Goal: Task Accomplishment & Management: Use online tool/utility

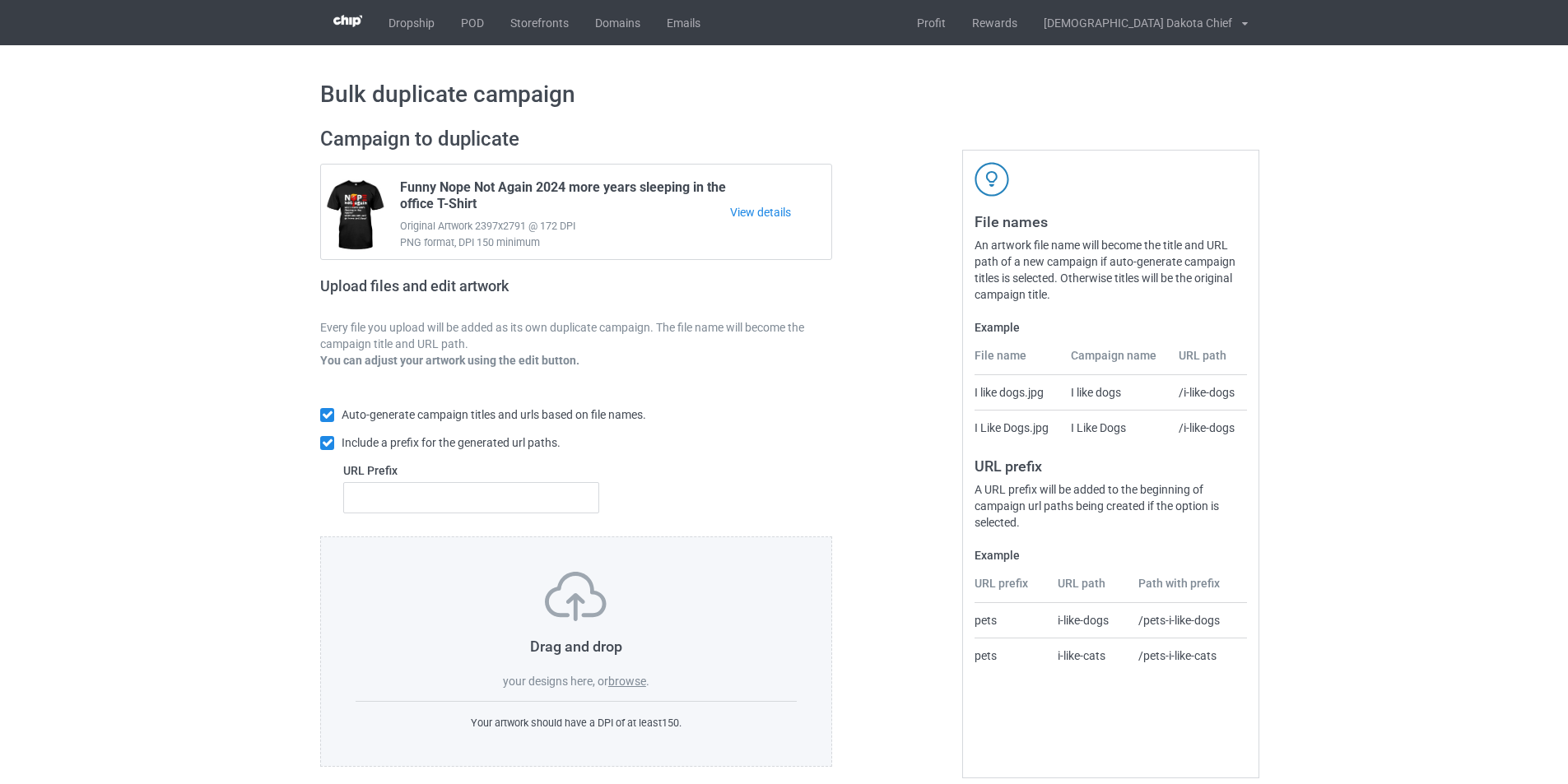
click at [627, 680] on label "browse" at bounding box center [627, 680] width 38 height 14
click at [0, 0] on input "browse" at bounding box center [0, 0] width 0 height 0
click at [630, 681] on label "browse" at bounding box center [627, 680] width 38 height 14
click at [0, 0] on input "browse" at bounding box center [0, 0] width 0 height 0
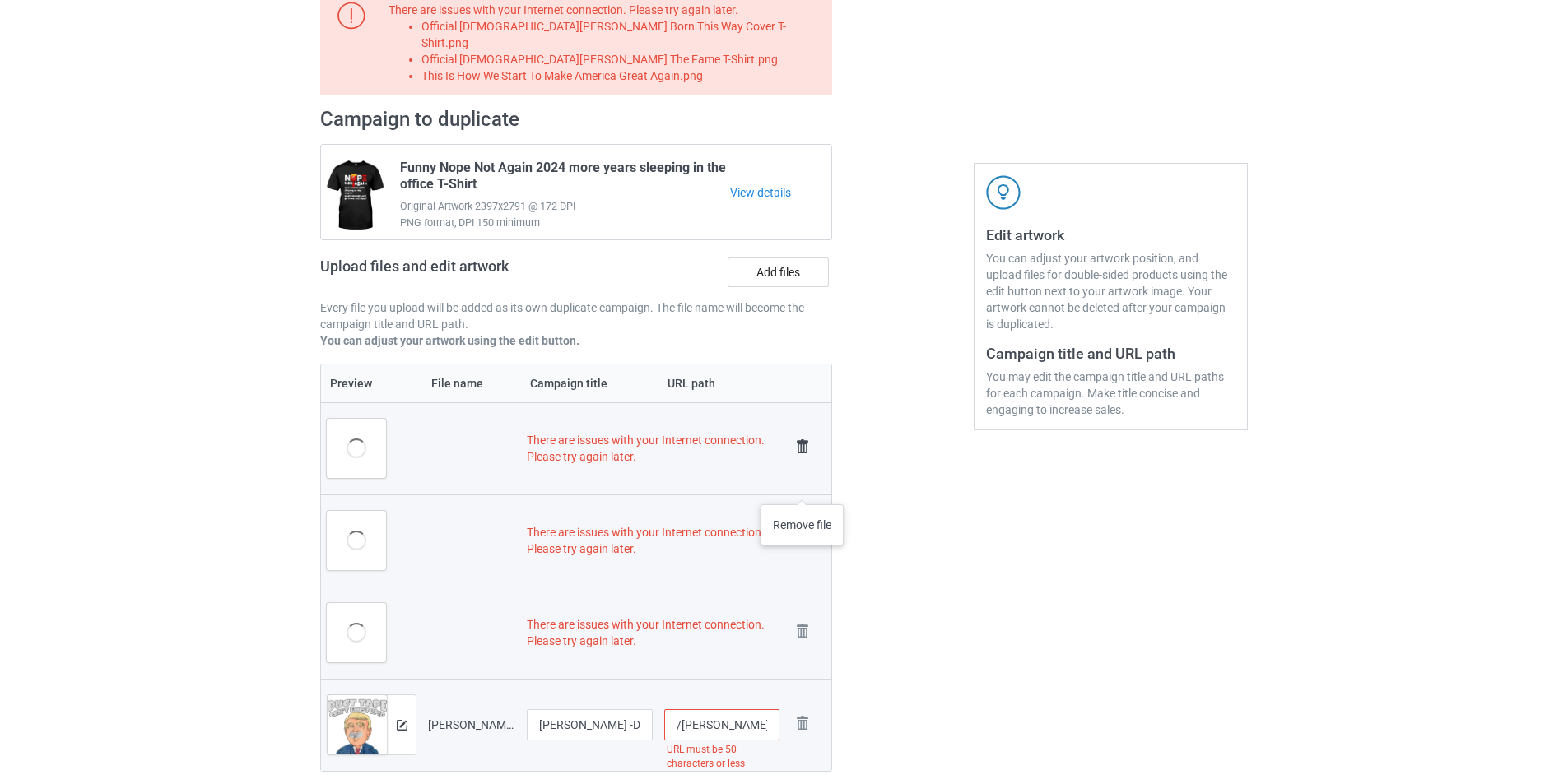
scroll to position [165, 0]
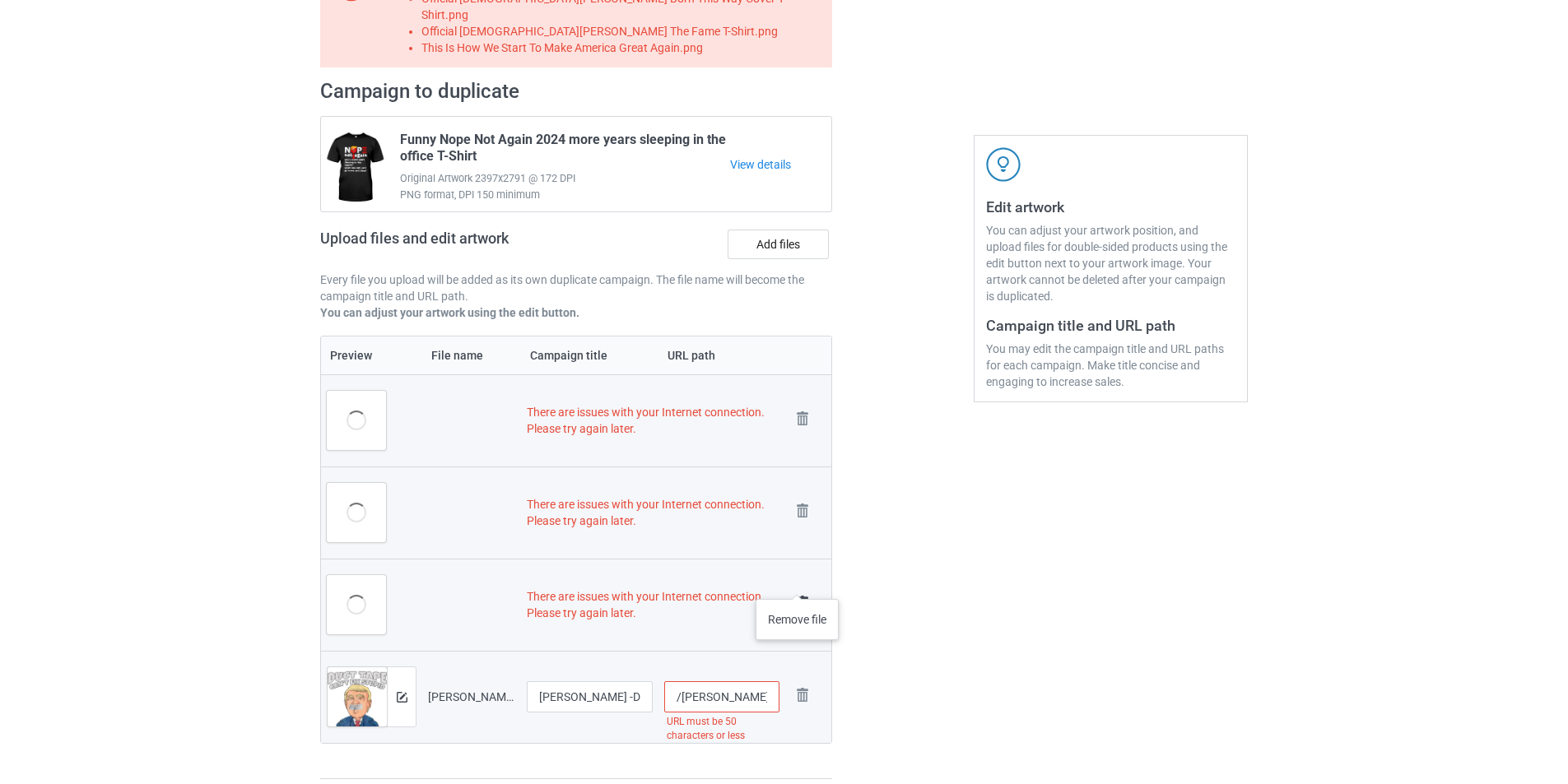
click at [797, 591] on img at bounding box center [802, 603] width 23 height 23
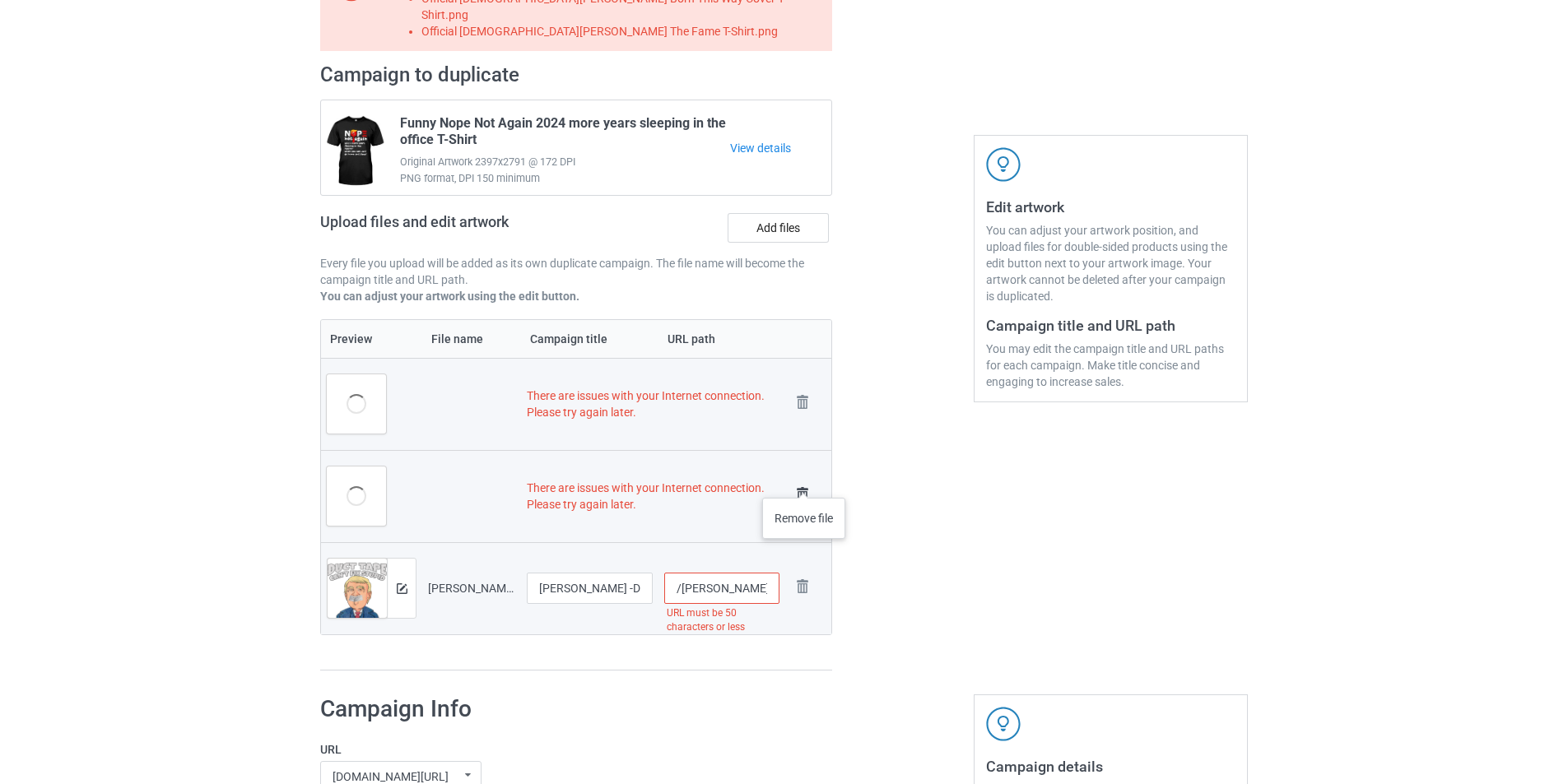
click at [804, 482] on img at bounding box center [802, 494] width 23 height 23
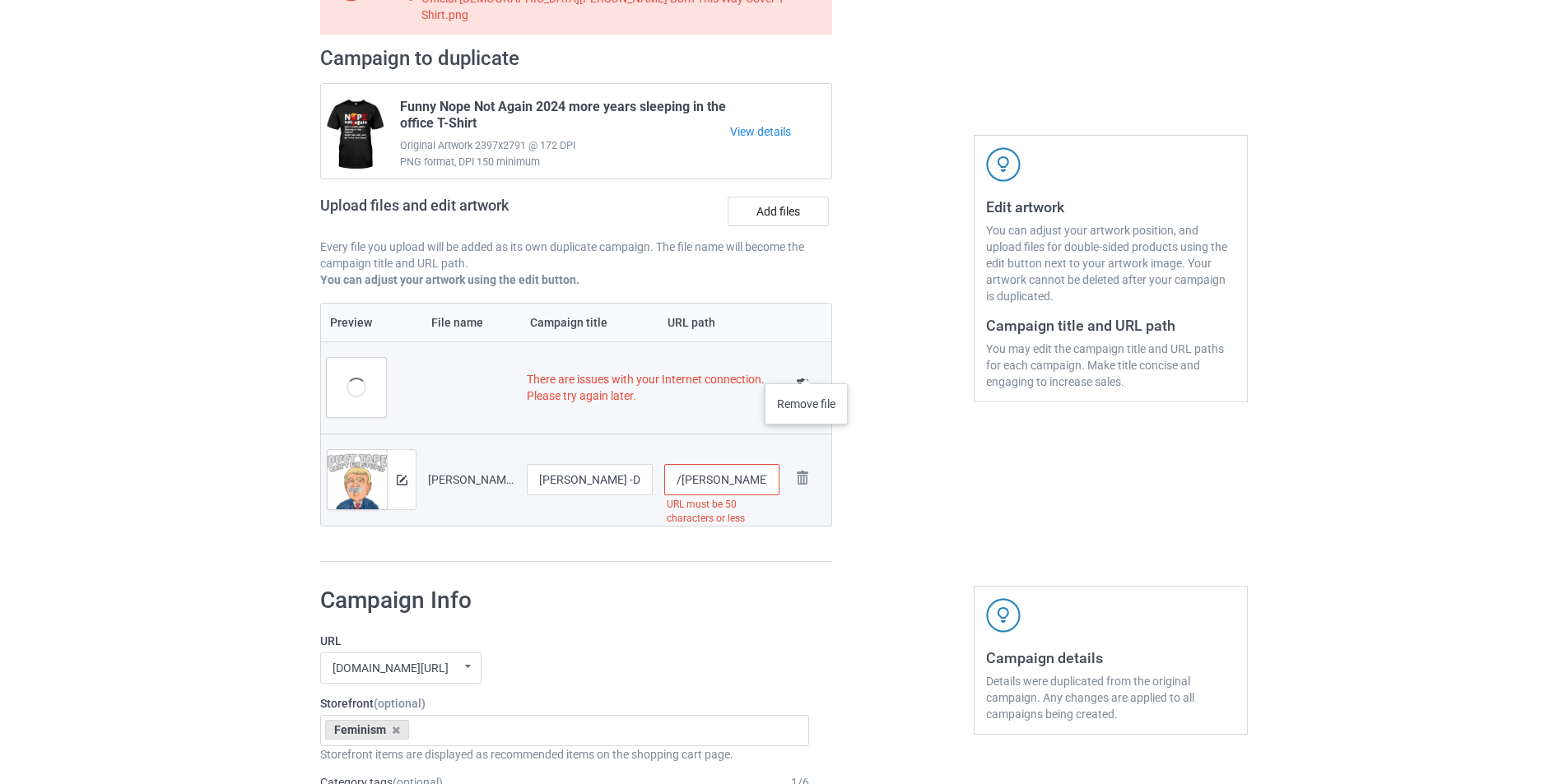
click at [806, 374] on img at bounding box center [802, 386] width 23 height 23
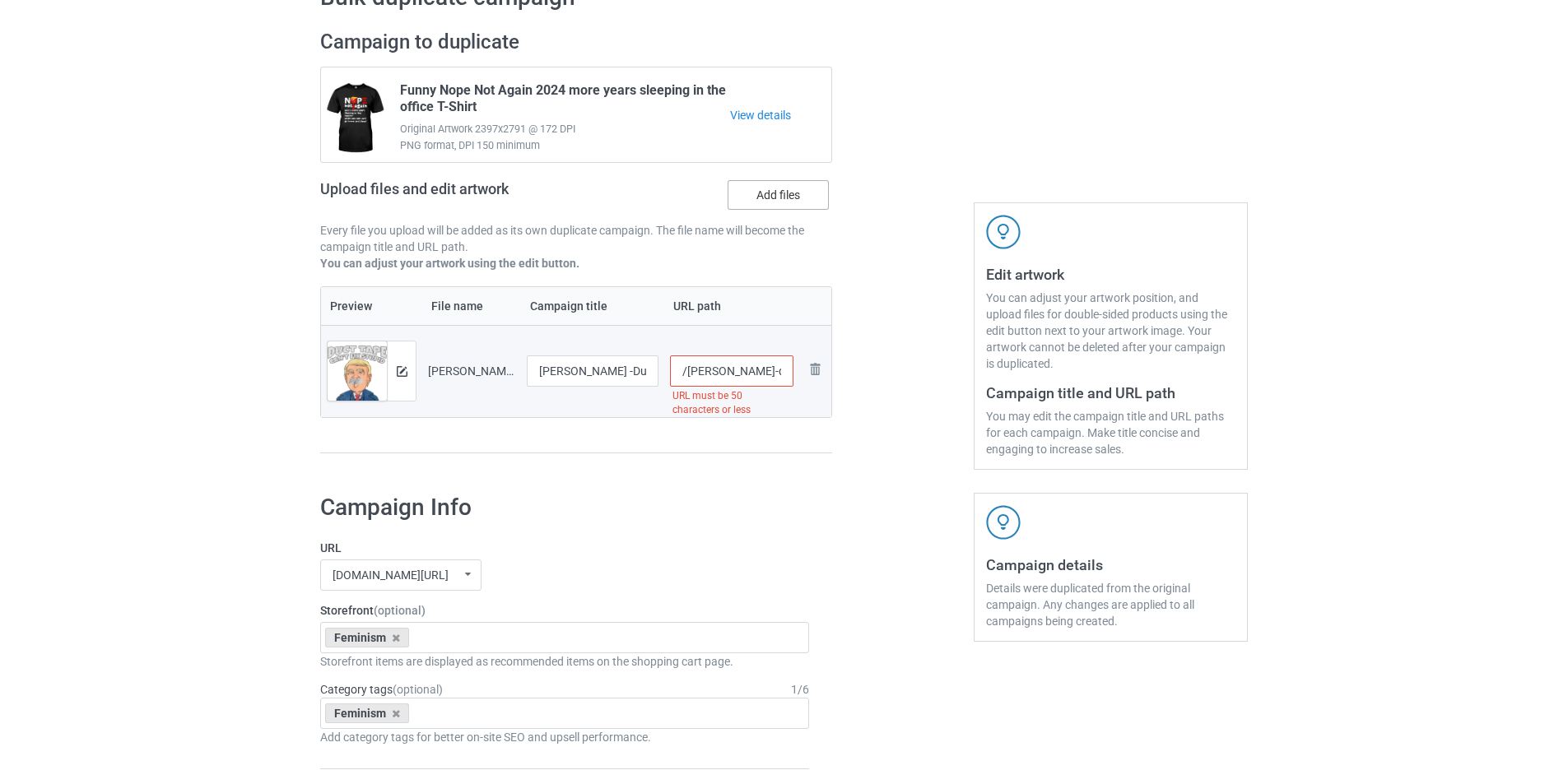
click at [804, 195] on label "Add files" at bounding box center [778, 194] width 101 height 30
click at [0, 0] on input "Add files" at bounding box center [0, 0] width 0 height 0
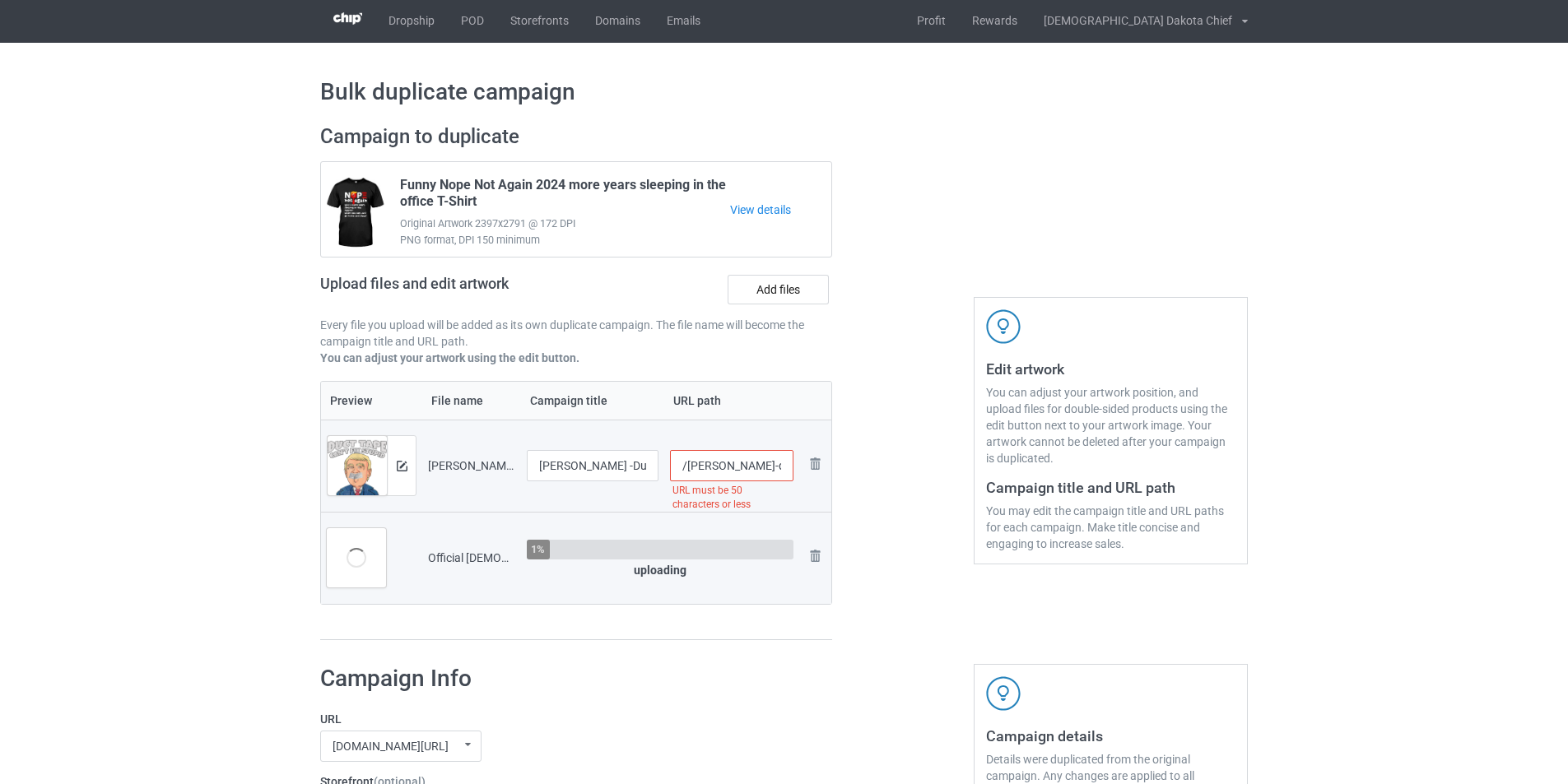
scroll to position [0, 0]
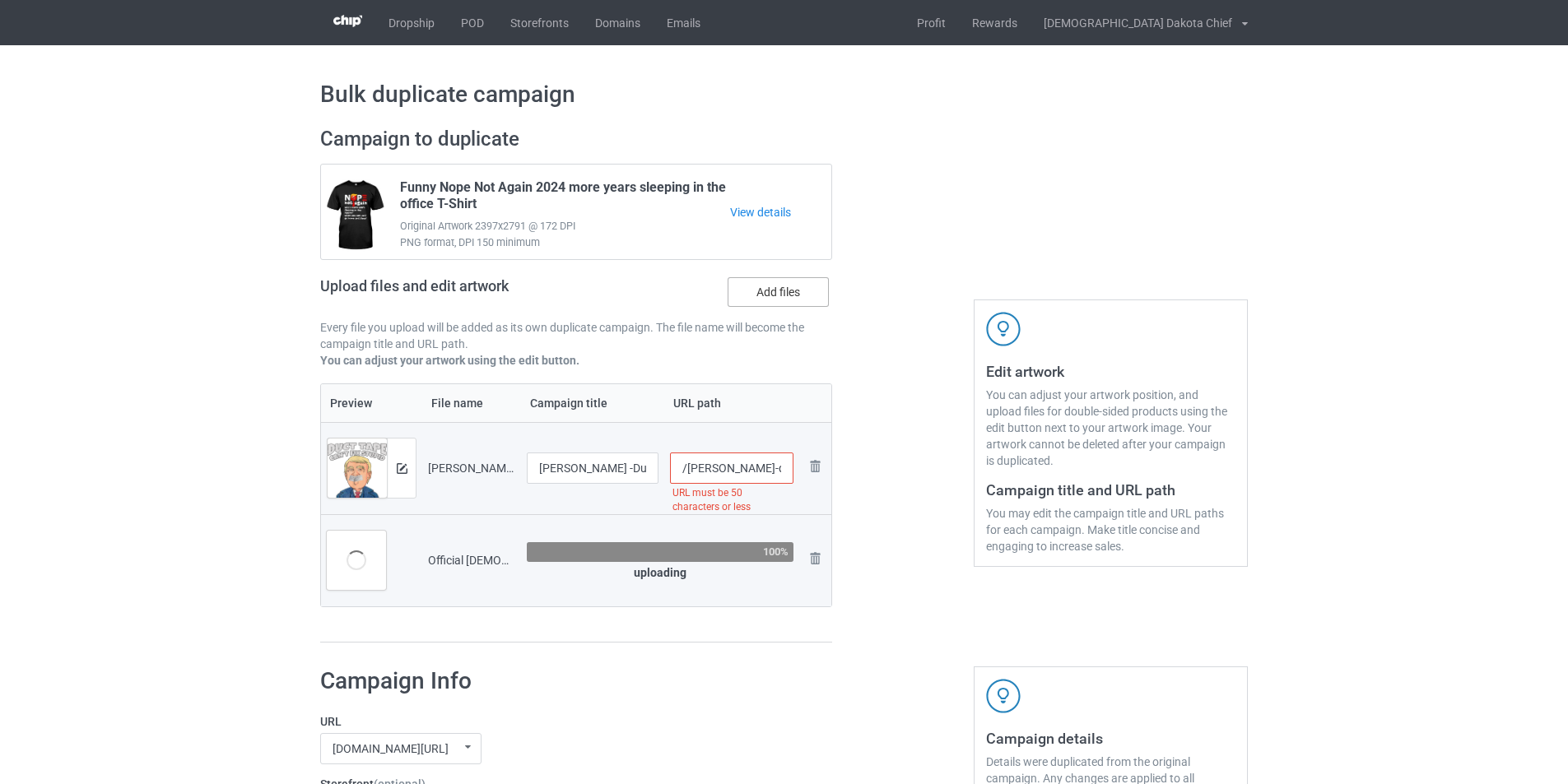
click at [767, 296] on label "Add files" at bounding box center [778, 292] width 101 height 30
click at [0, 0] on input "Add files" at bounding box center [0, 0] width 0 height 0
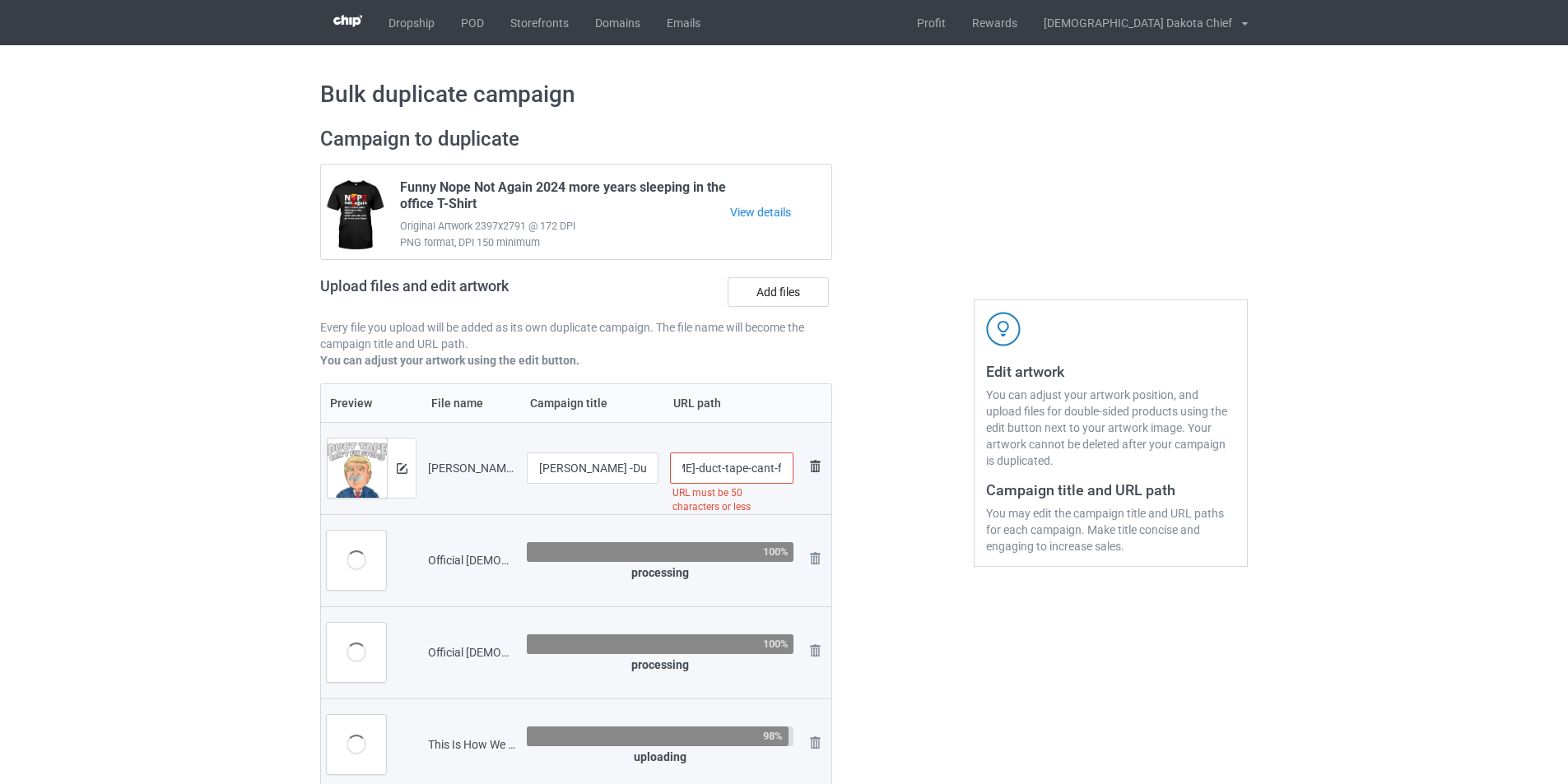
scroll to position [0, 238]
drag, startPoint x: 743, startPoint y: 468, endPoint x: 820, endPoint y: 462, distance: 77.2
click at [820, 462] on tr "Preview and edit artwork [PERSON_NAME] -Duct Tape Cant Fix Stupid But It Can Mu…" at bounding box center [576, 468] width 510 height 92
click at [910, 457] on div at bounding box center [903, 477] width 119 height 724
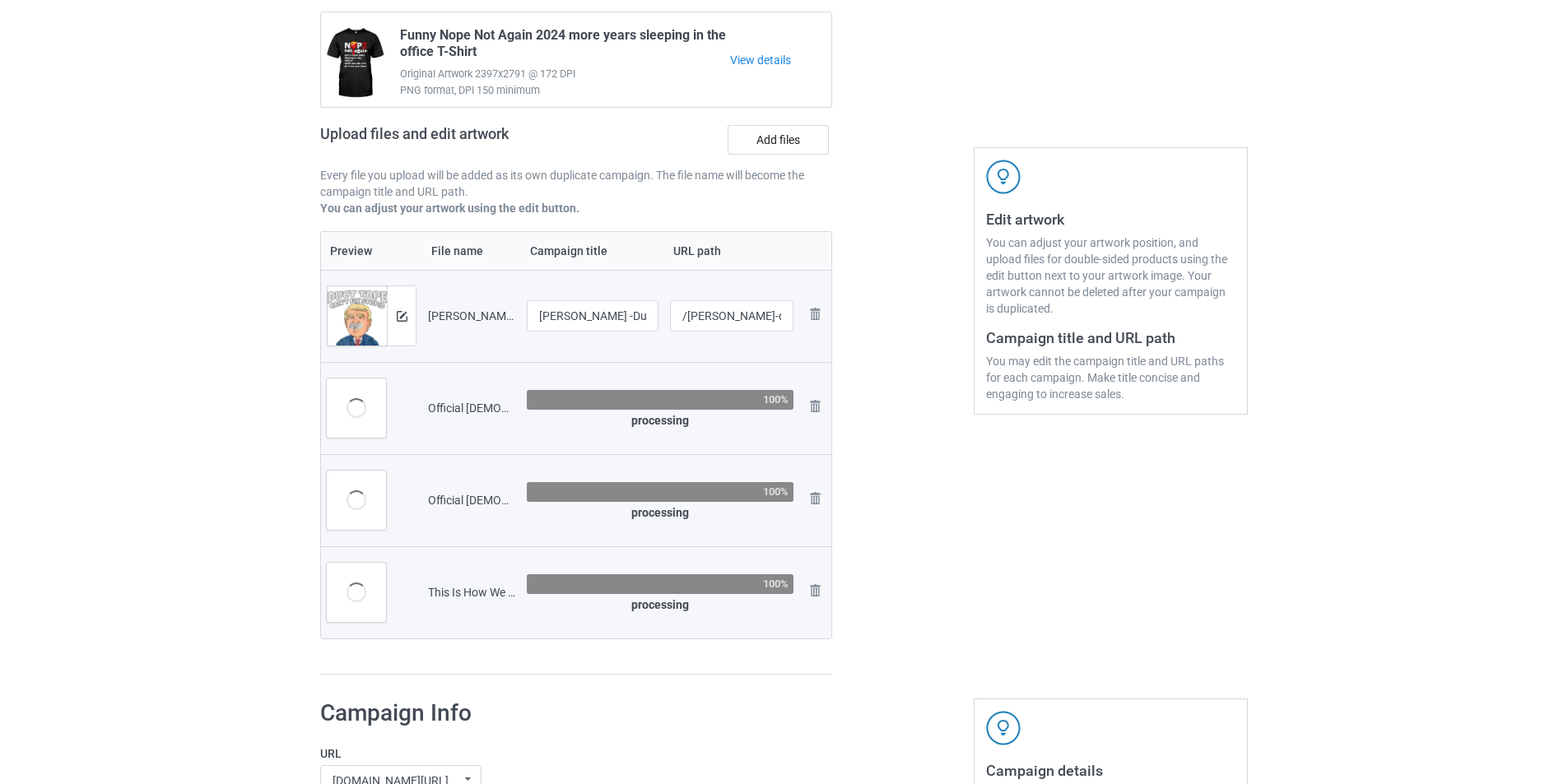
scroll to position [165, 0]
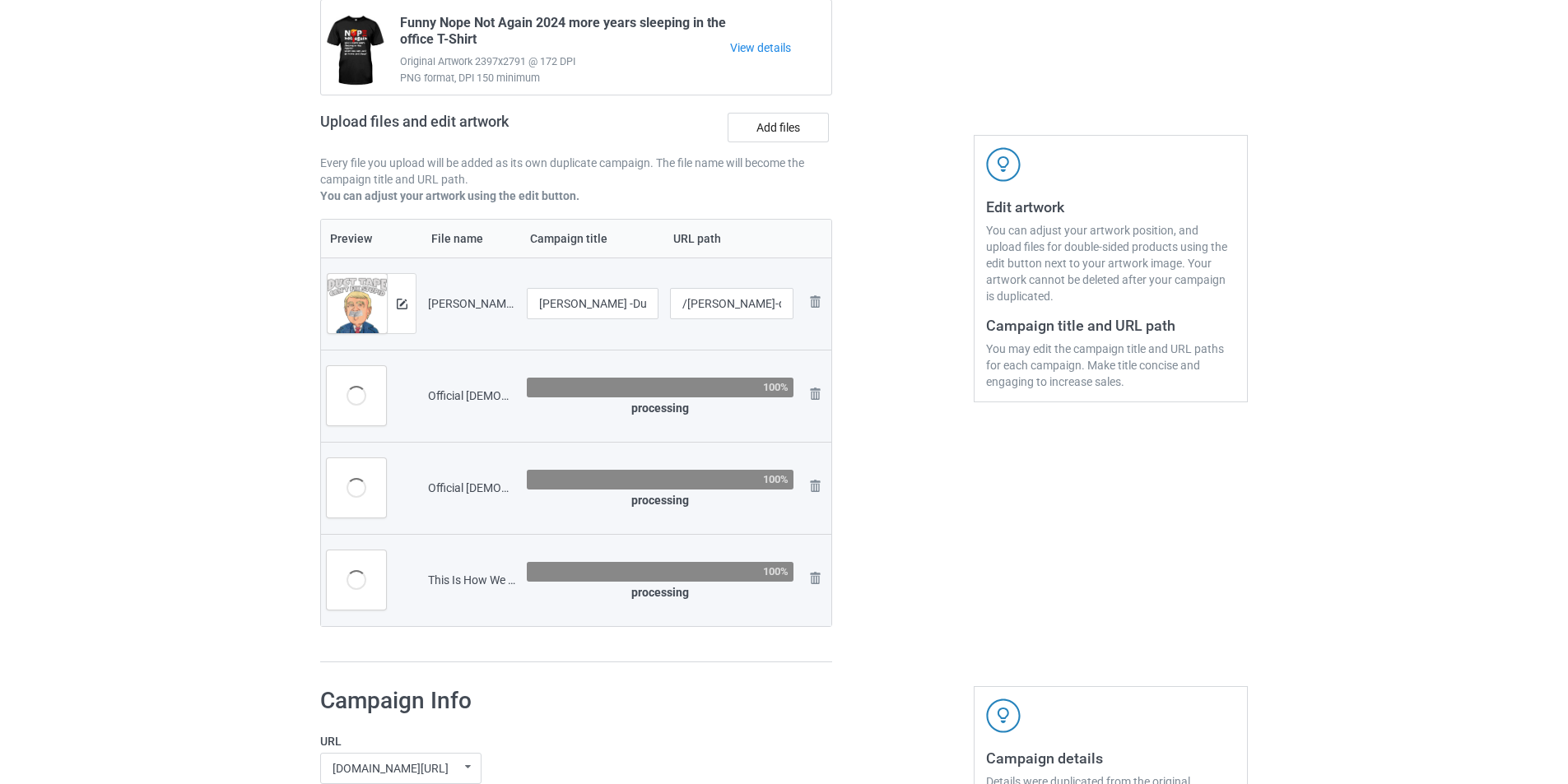
type input "/[PERSON_NAME]-duct-tape-cant-fix-stupid-but-it-can-muffle-the-sound-t-shirt"
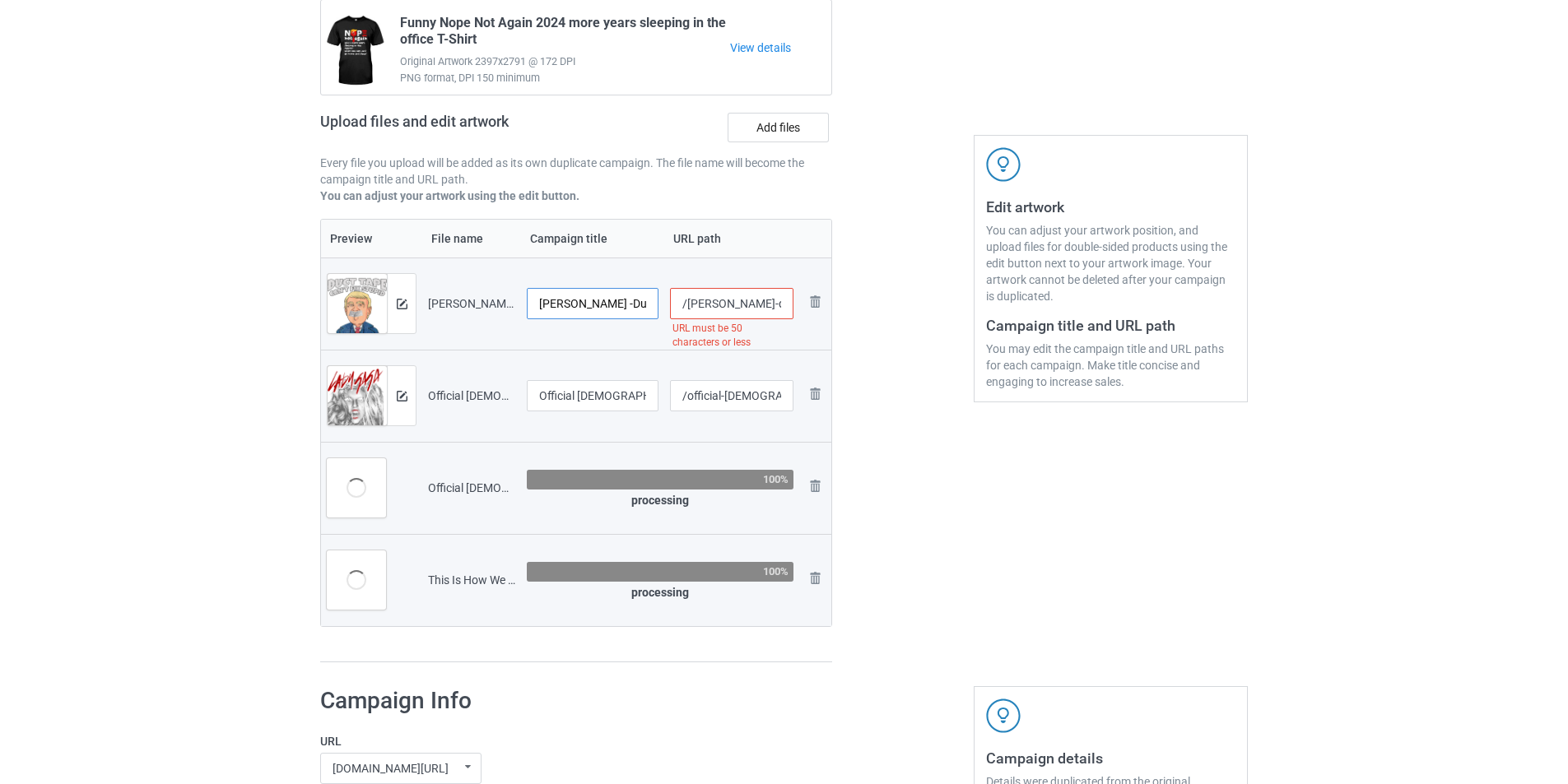
drag, startPoint x: 577, startPoint y: 302, endPoint x: 512, endPoint y: 302, distance: 65.0
click at [512, 302] on tr "Preview and edit artwork [PERSON_NAME] -Duct Tape Cant Fix Stupid But It Can Mu…" at bounding box center [576, 303] width 510 height 92
type input "[PERSON_NAME] -Duct Tape Cant Fix Stupid But It Can Muffle The Sound T-Shirt"
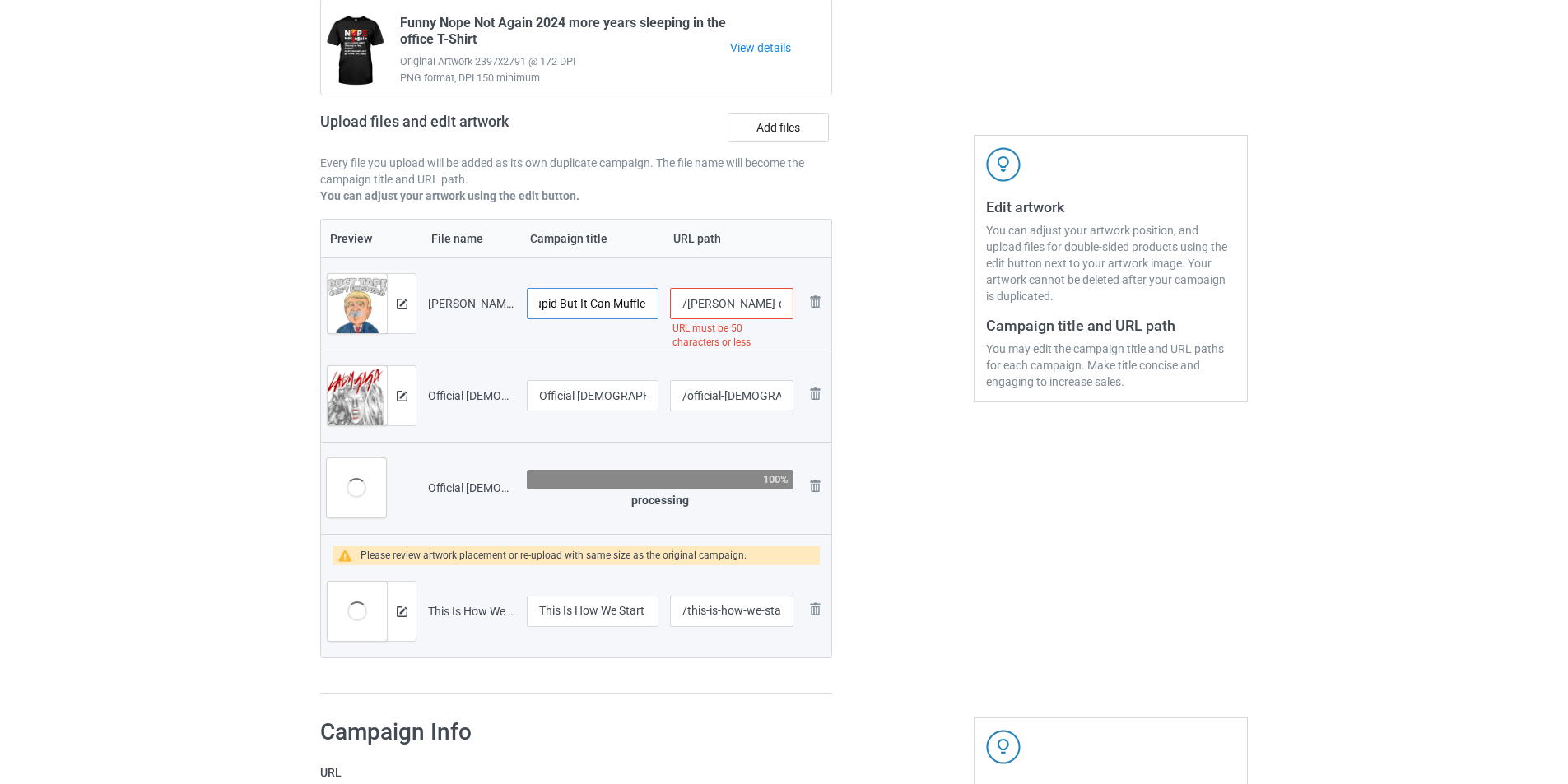
drag, startPoint x: 598, startPoint y: 311, endPoint x: 648, endPoint y: 307, distance: 50.2
click at [648, 307] on input "[PERSON_NAME] -Duct Tape Cant Fix Stupid But It Can Muffle The Sound T-Shirt" at bounding box center [593, 303] width 131 height 32
click at [610, 313] on input "[PERSON_NAME] -Duct Tape Cant Fix Stupid But It Can Muffle The Sound T-Shirt" at bounding box center [593, 303] width 131 height 32
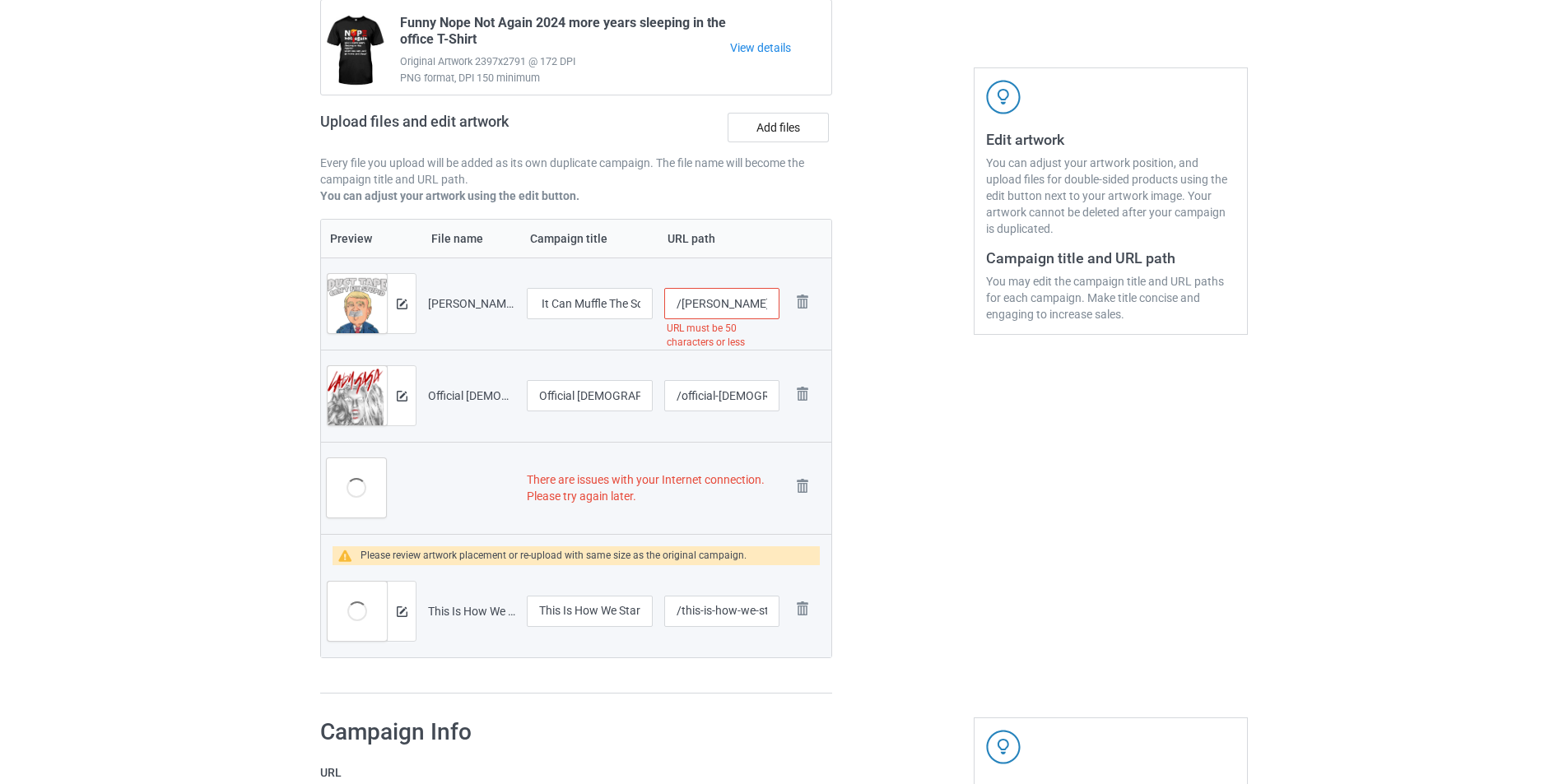
scroll to position [0, 0]
drag, startPoint x: 714, startPoint y: 305, endPoint x: 684, endPoint y: 306, distance: 30.0
click at [684, 306] on input "/[PERSON_NAME]-duct-tape-cant-fix-stupid-but-it-can-muffle-the-sound-t-shirt" at bounding box center [721, 303] width 114 height 32
drag, startPoint x: 730, startPoint y: 305, endPoint x: 852, endPoint y: 305, distance: 122.0
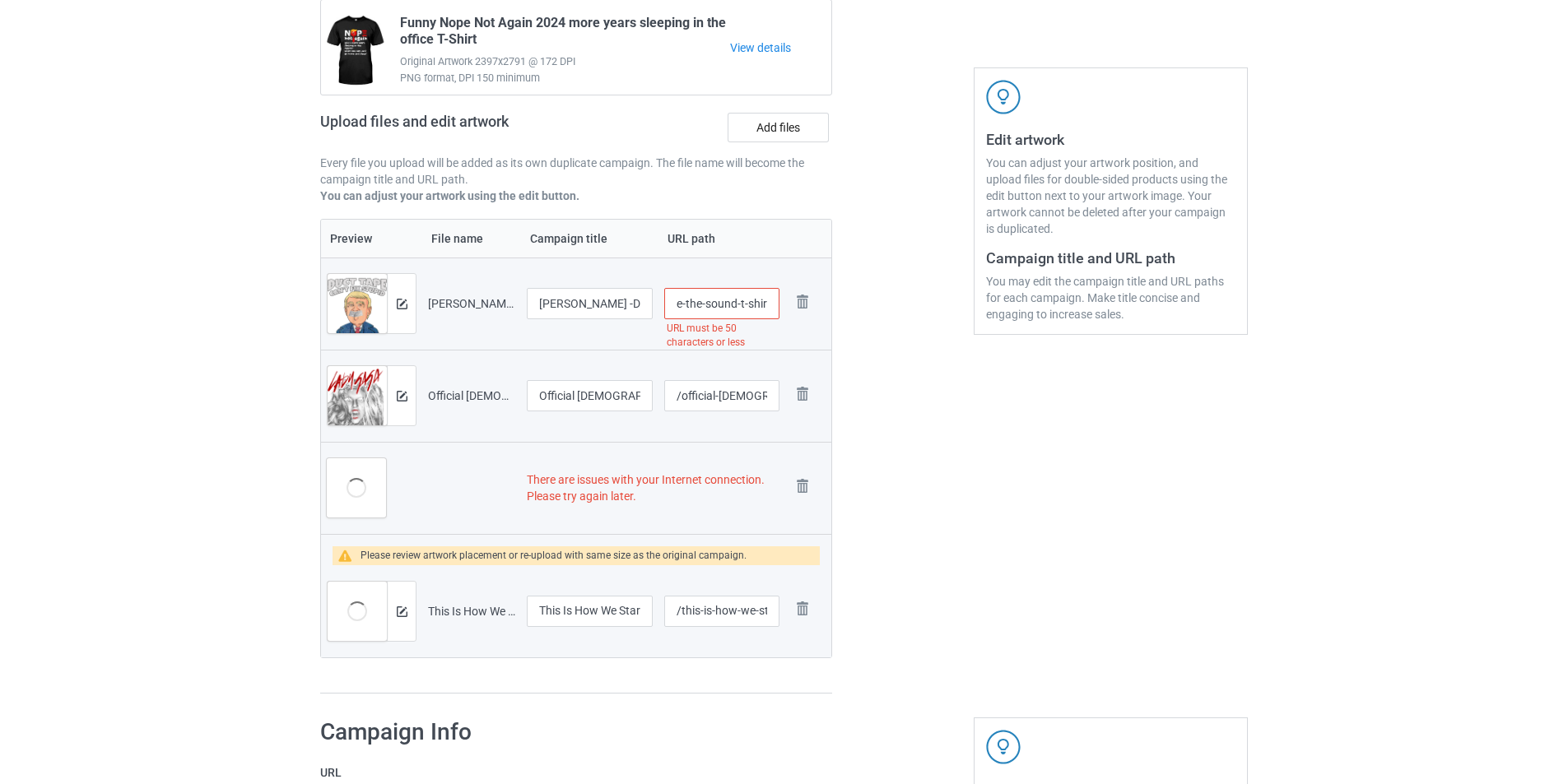
click at [852, 305] on div "There are issues with your Internet connection. Please try again later. Officia…" at bounding box center [784, 294] width 950 height 823
type input "/duct-tape"
click at [895, 406] on div at bounding box center [903, 294] width 119 height 823
drag, startPoint x: 720, startPoint y: 394, endPoint x: 683, endPoint y: 396, distance: 37.1
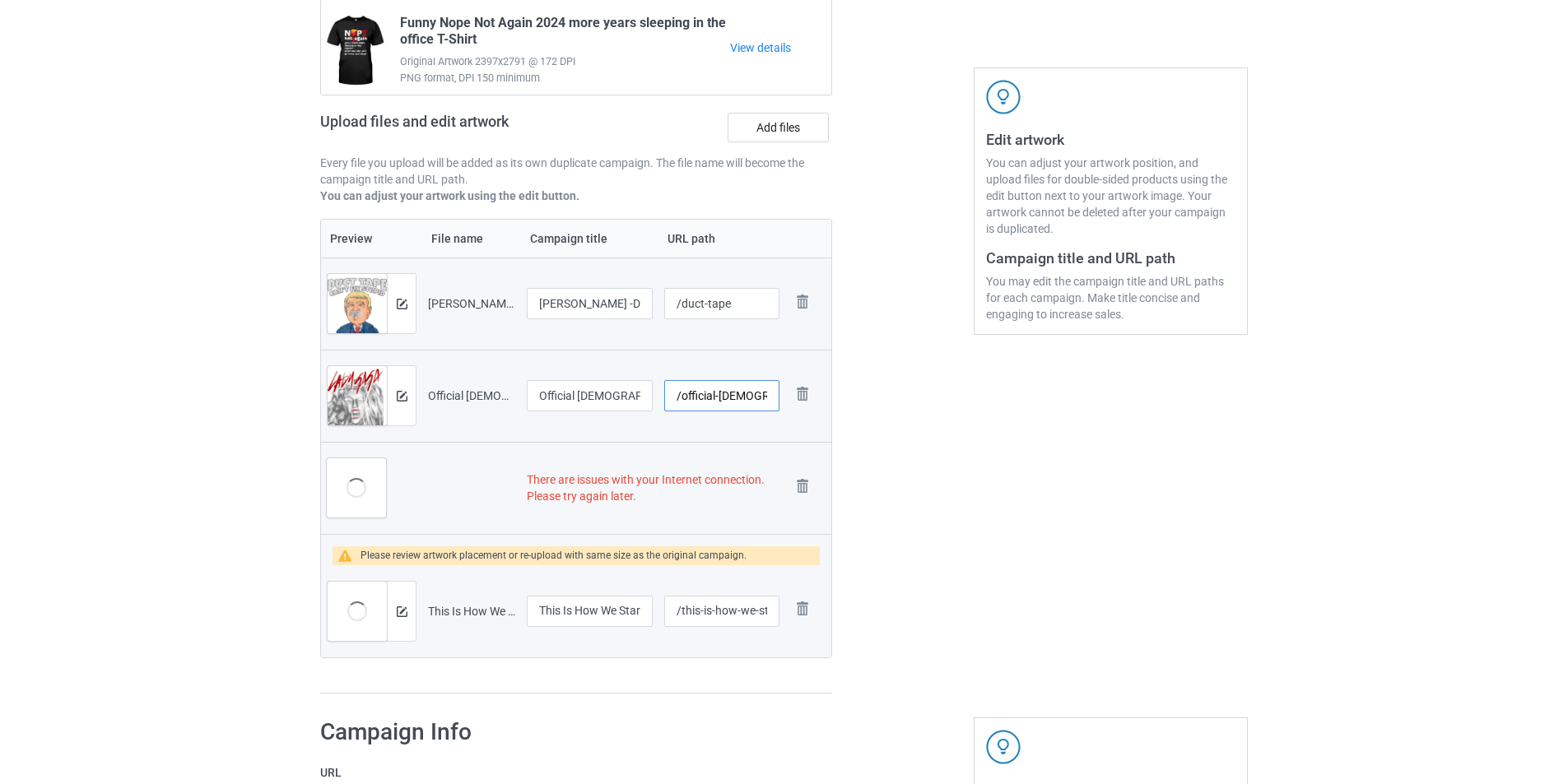
click at [683, 396] on input "/official-[DEMOGRAPHIC_DATA]-[DEMOGRAPHIC_DATA]-this-way-cover-t-shirt" at bounding box center [721, 395] width 114 height 32
drag, startPoint x: 730, startPoint y: 394, endPoint x: 826, endPoint y: 394, distance: 96.0
click at [826, 394] on tr "Preview and edit artwork Official [DEMOGRAPHIC_DATA][PERSON_NAME] Born This Way…" at bounding box center [576, 395] width 510 height 92
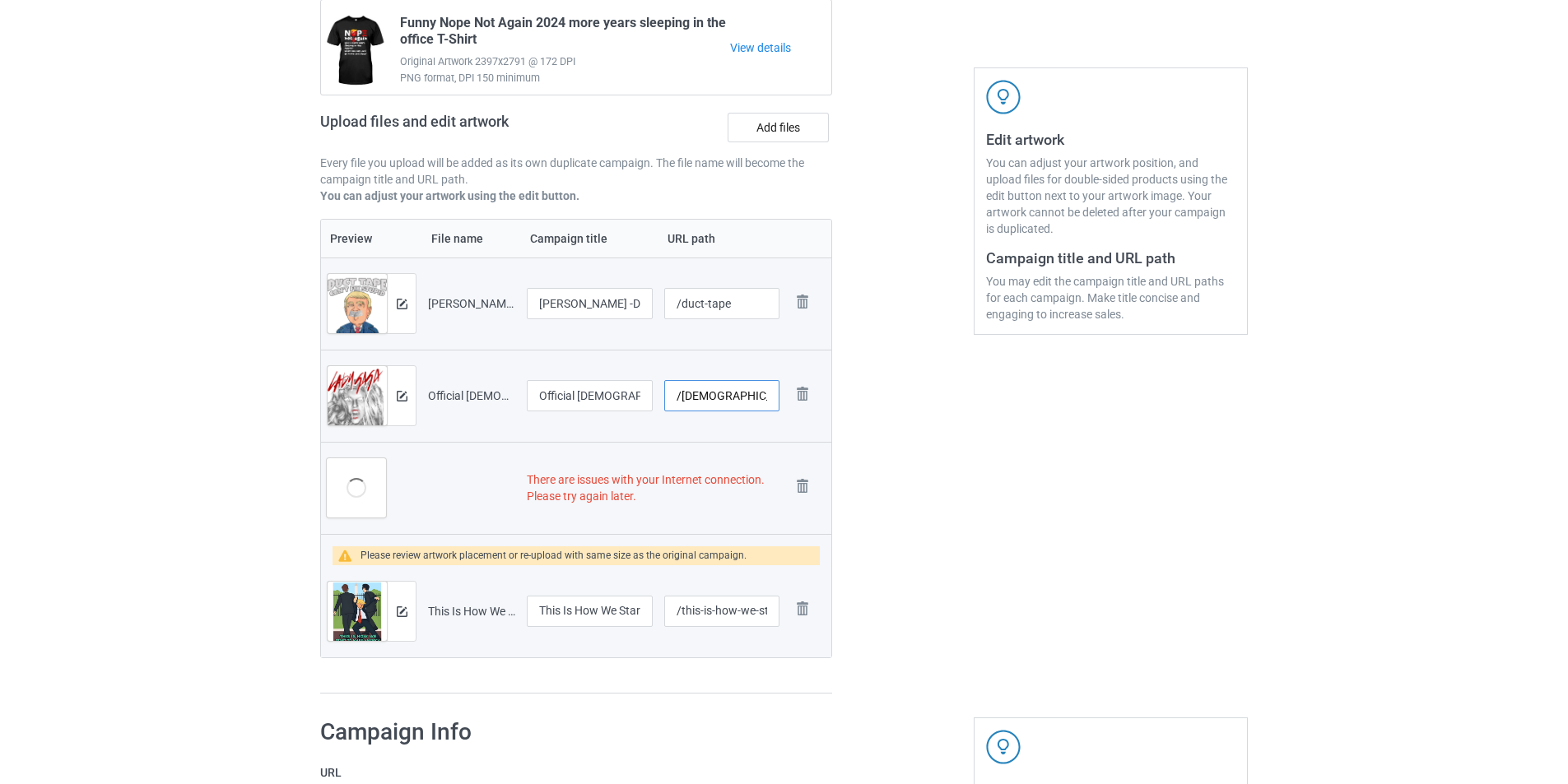
type input "/[DEMOGRAPHIC_DATA]-[PERSON_NAME]"
click at [934, 492] on div at bounding box center [903, 294] width 119 height 823
drag, startPoint x: 617, startPoint y: 396, endPoint x: 639, endPoint y: 395, distance: 22.0
click at [639, 395] on input "Official [DEMOGRAPHIC_DATA][PERSON_NAME] Born This Way Cover T-Shirt" at bounding box center [590, 395] width 126 height 32
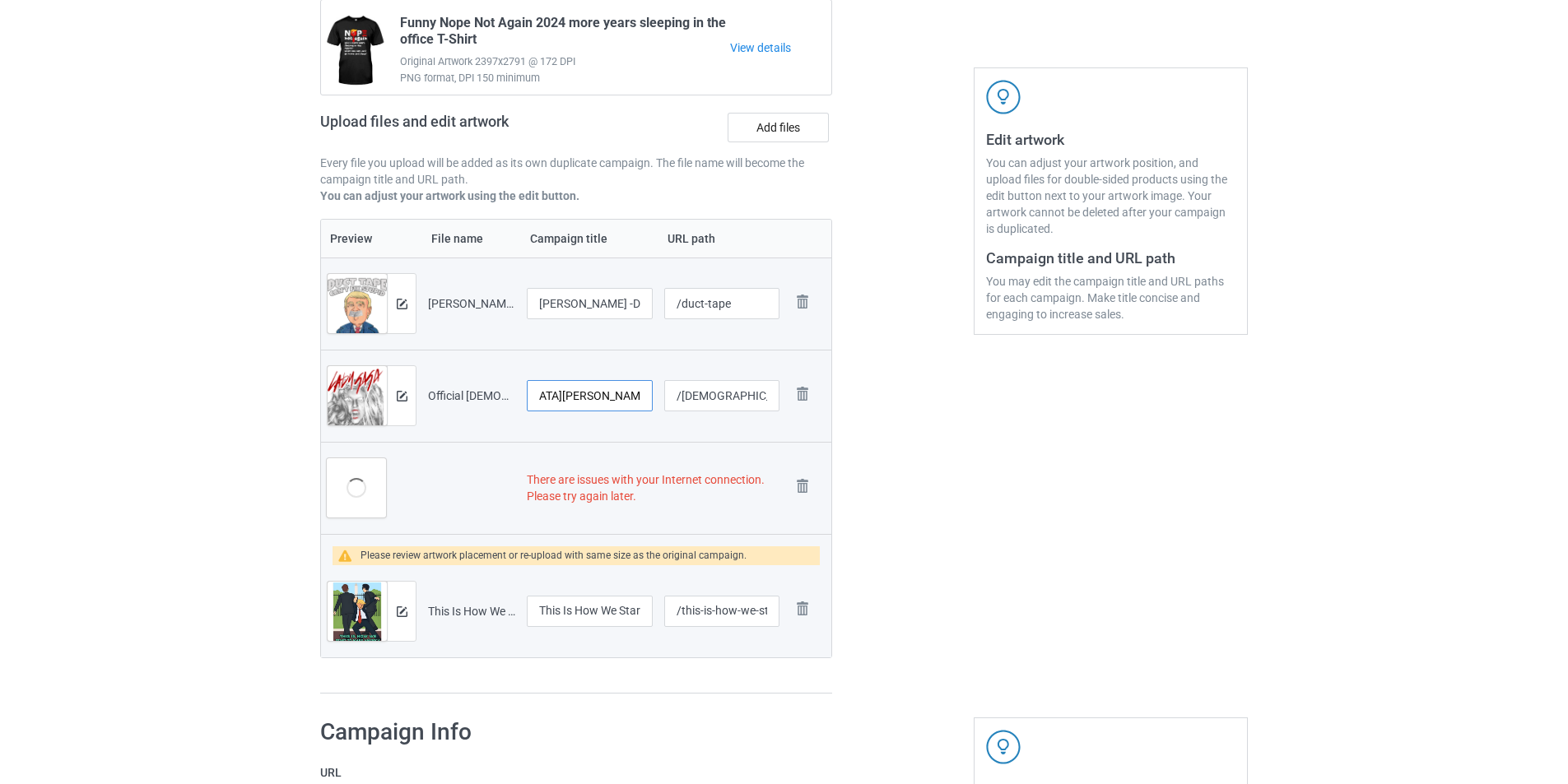
click at [618, 399] on input "Official [DEMOGRAPHIC_DATA][PERSON_NAME] Born This Way Cover T-Shirt" at bounding box center [590, 395] width 126 height 32
click at [1050, 542] on div "Edit artwork You can adjust your artwork position, and upload files for double-…" at bounding box center [1110, 294] width 297 height 823
click at [799, 482] on img at bounding box center [802, 486] width 23 height 23
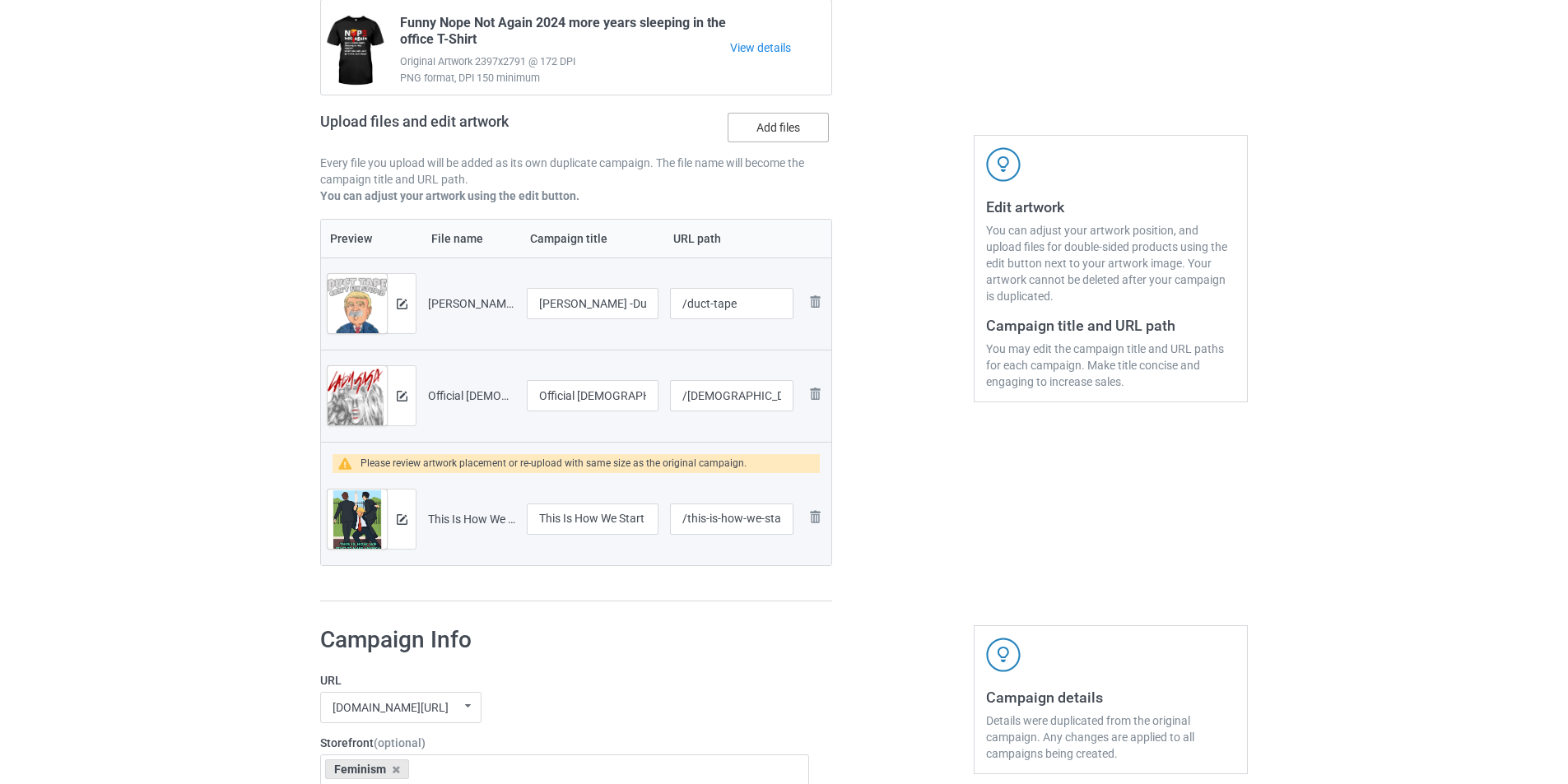
click at [769, 129] on label "Add files" at bounding box center [778, 127] width 101 height 30
click at [0, 0] on input "Add files" at bounding box center [0, 0] width 0 height 0
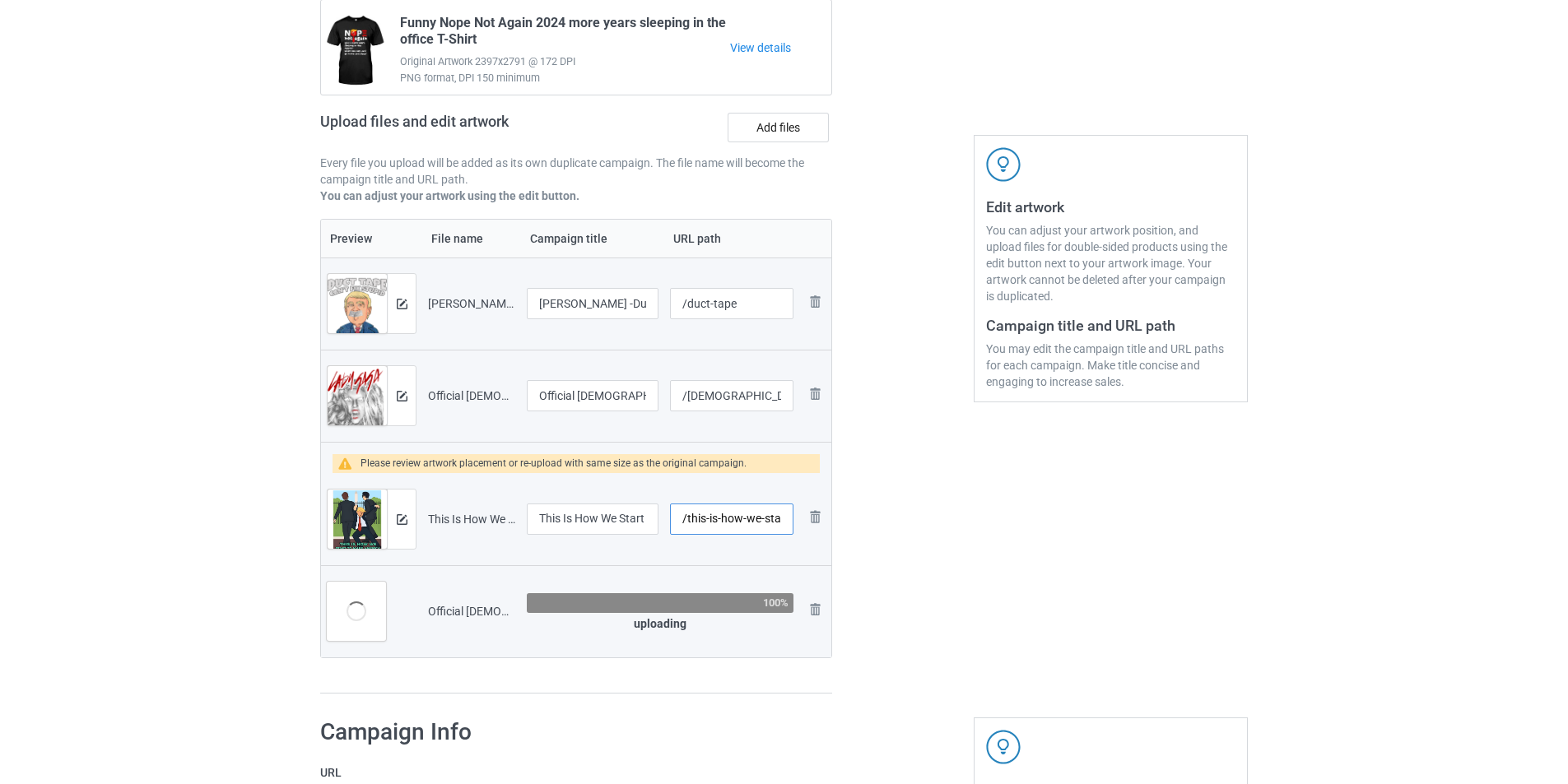
scroll to position [0, 157]
drag, startPoint x: 739, startPoint y: 518, endPoint x: 828, endPoint y: 518, distance: 89.0
click at [828, 518] on tr "Preview and edit artwork This Is How We Start To Make America Great Again.png T…" at bounding box center [576, 518] width 510 height 92
click at [974, 509] on div "Edit artwork You can adjust your artwork position, and upload files for double-…" at bounding box center [1110, 328] width 297 height 755
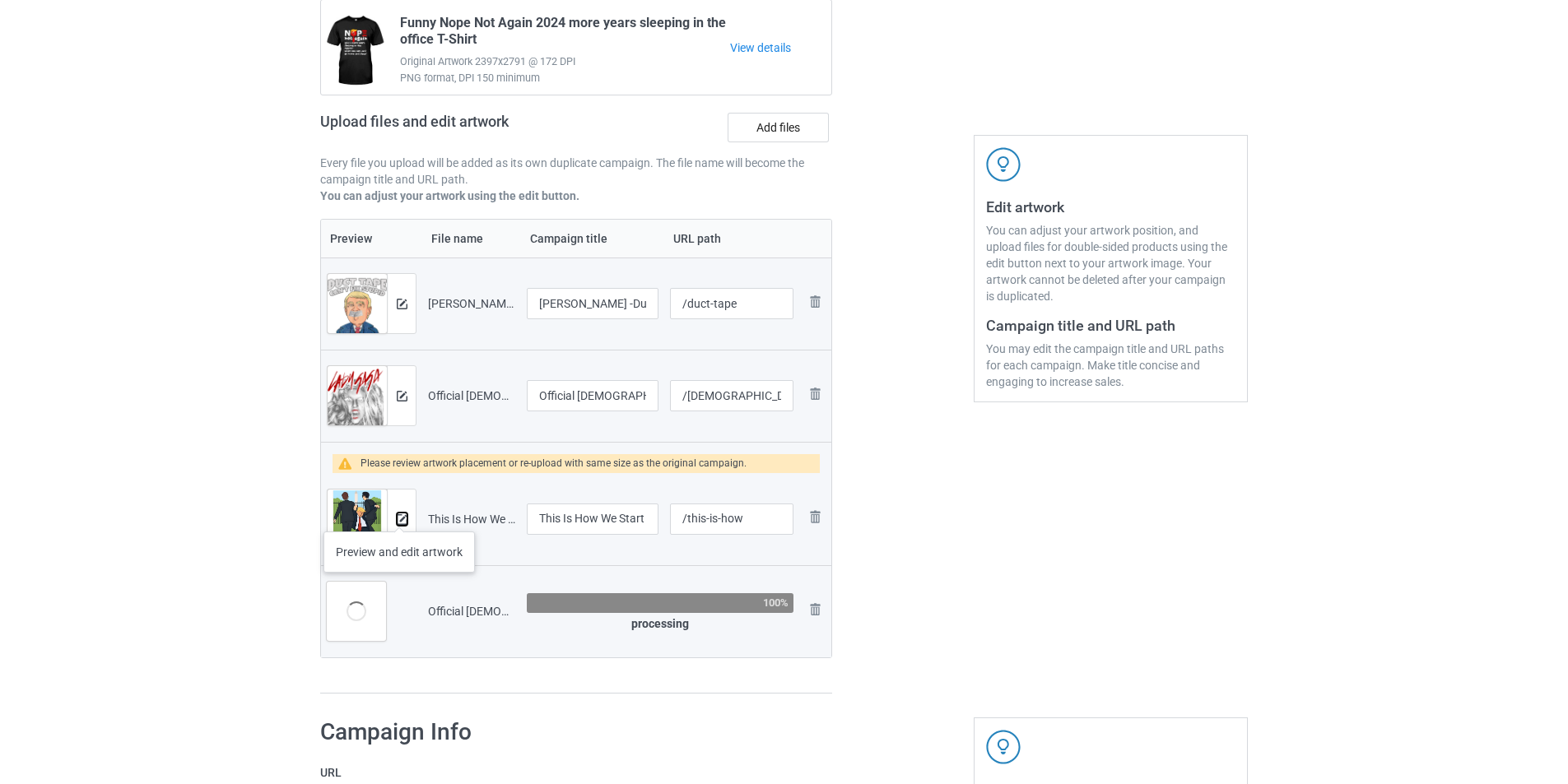
click at [399, 515] on img at bounding box center [402, 519] width 11 height 11
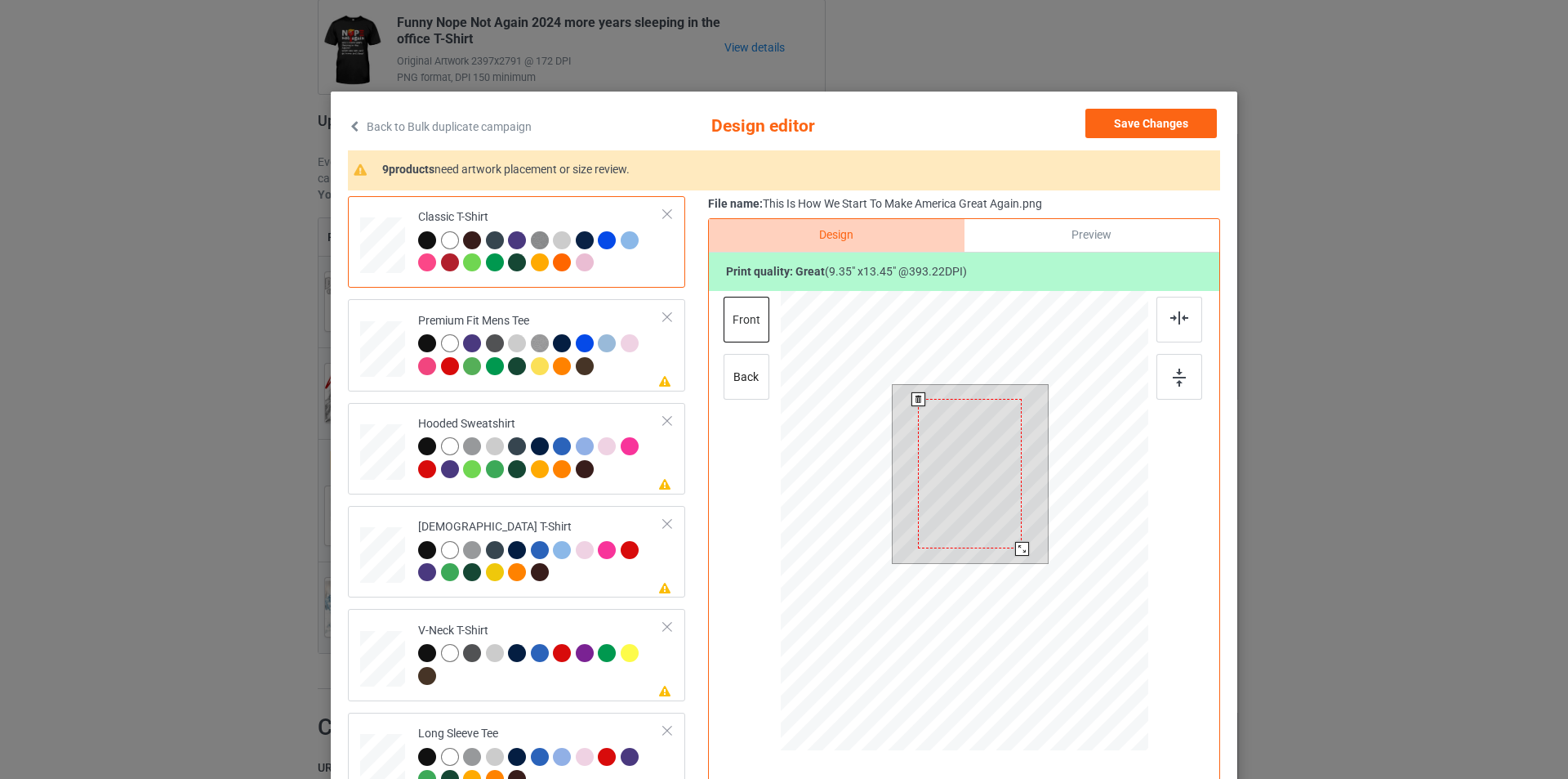
drag, startPoint x: 1026, startPoint y: 558, endPoint x: 1023, endPoint y: 540, distance: 18.2
click at [1023, 540] on div at bounding box center [971, 473] width 156 height 178
click at [1018, 552] on div at bounding box center [1025, 553] width 14 height 14
click at [611, 357] on div at bounding box center [610, 346] width 23 height 23
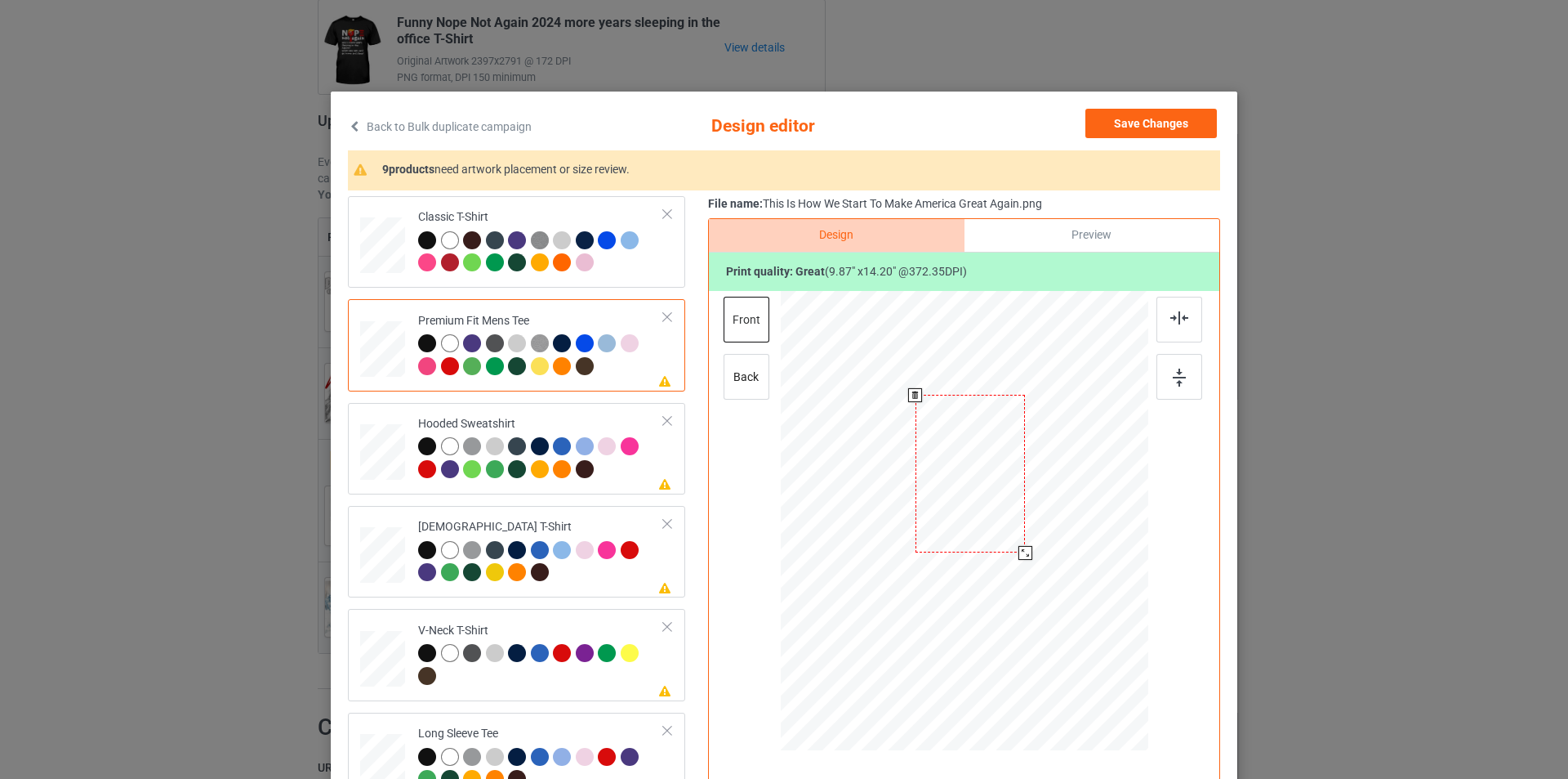
click at [960, 464] on div at bounding box center [970, 473] width 109 height 157
click at [561, 431] on div "Hooded Sweatshirt" at bounding box center [541, 446] width 246 height 62
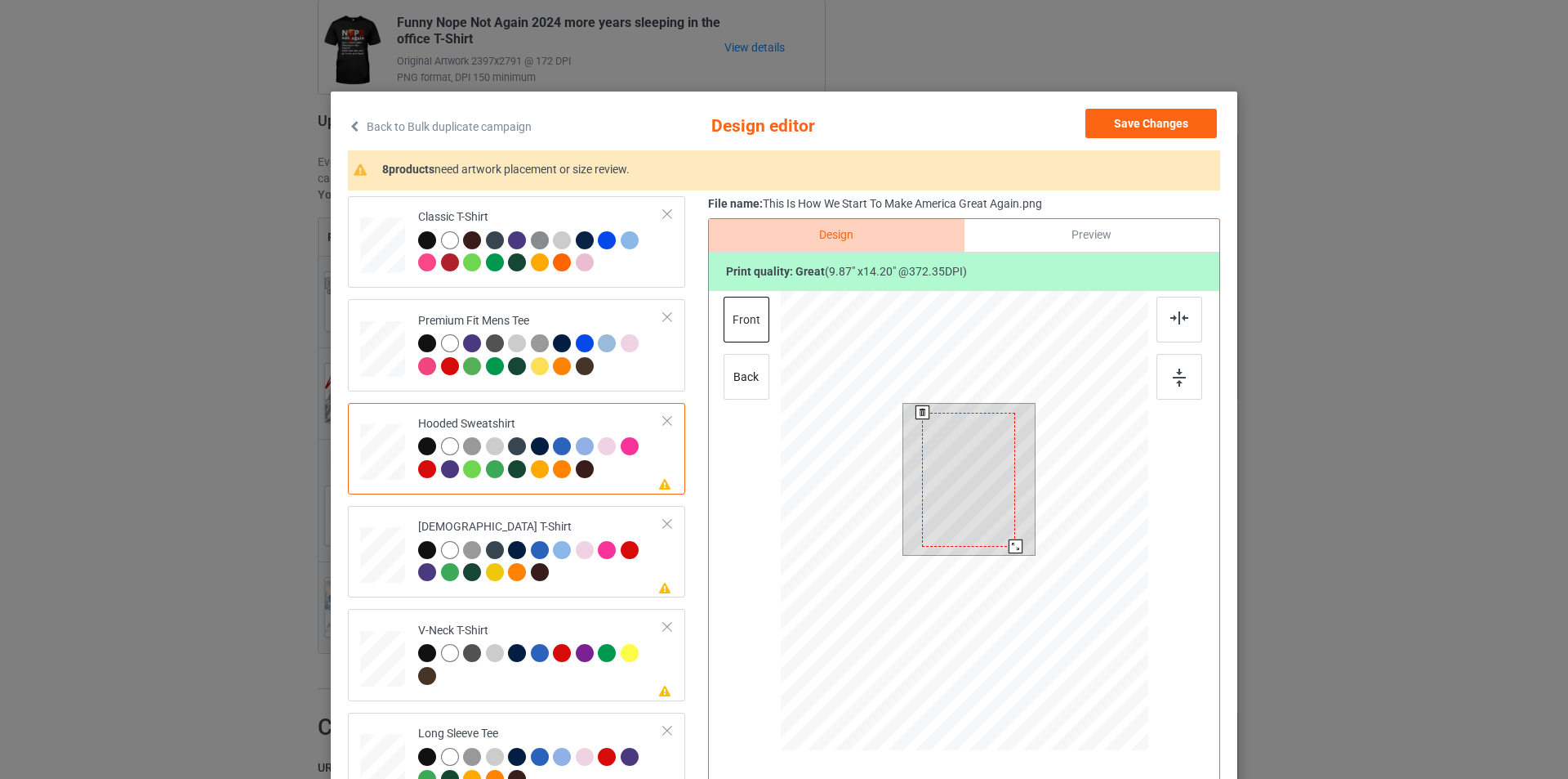
click at [981, 445] on div at bounding box center [969, 479] width 93 height 134
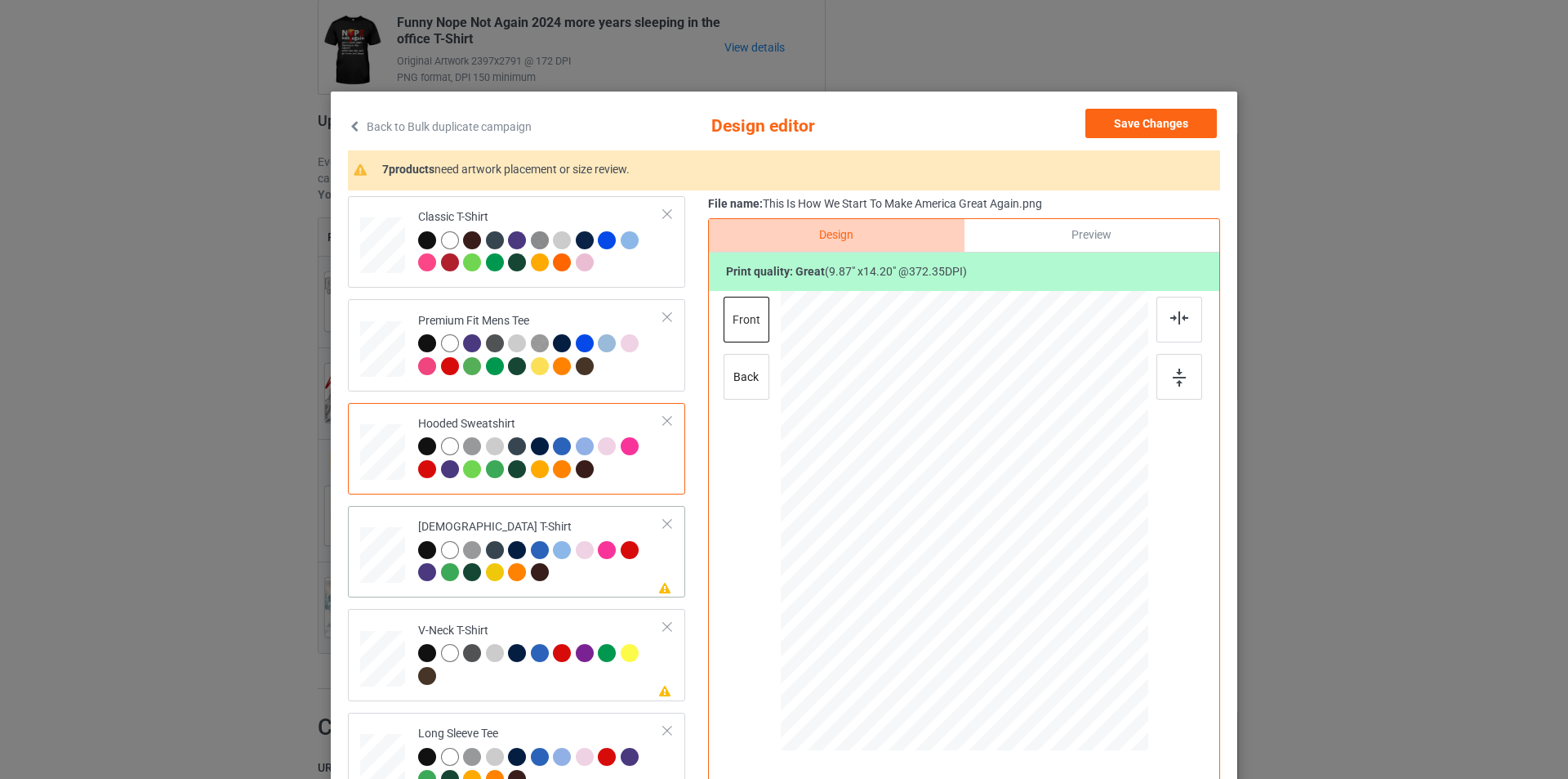
click at [612, 513] on td "Please review artwork placement [DEMOGRAPHIC_DATA] T-Shirt" at bounding box center [541, 552] width 264 height 79
click at [984, 476] on div at bounding box center [965, 503] width 425 height 425
click at [984, 475] on div at bounding box center [965, 503] width 425 height 425
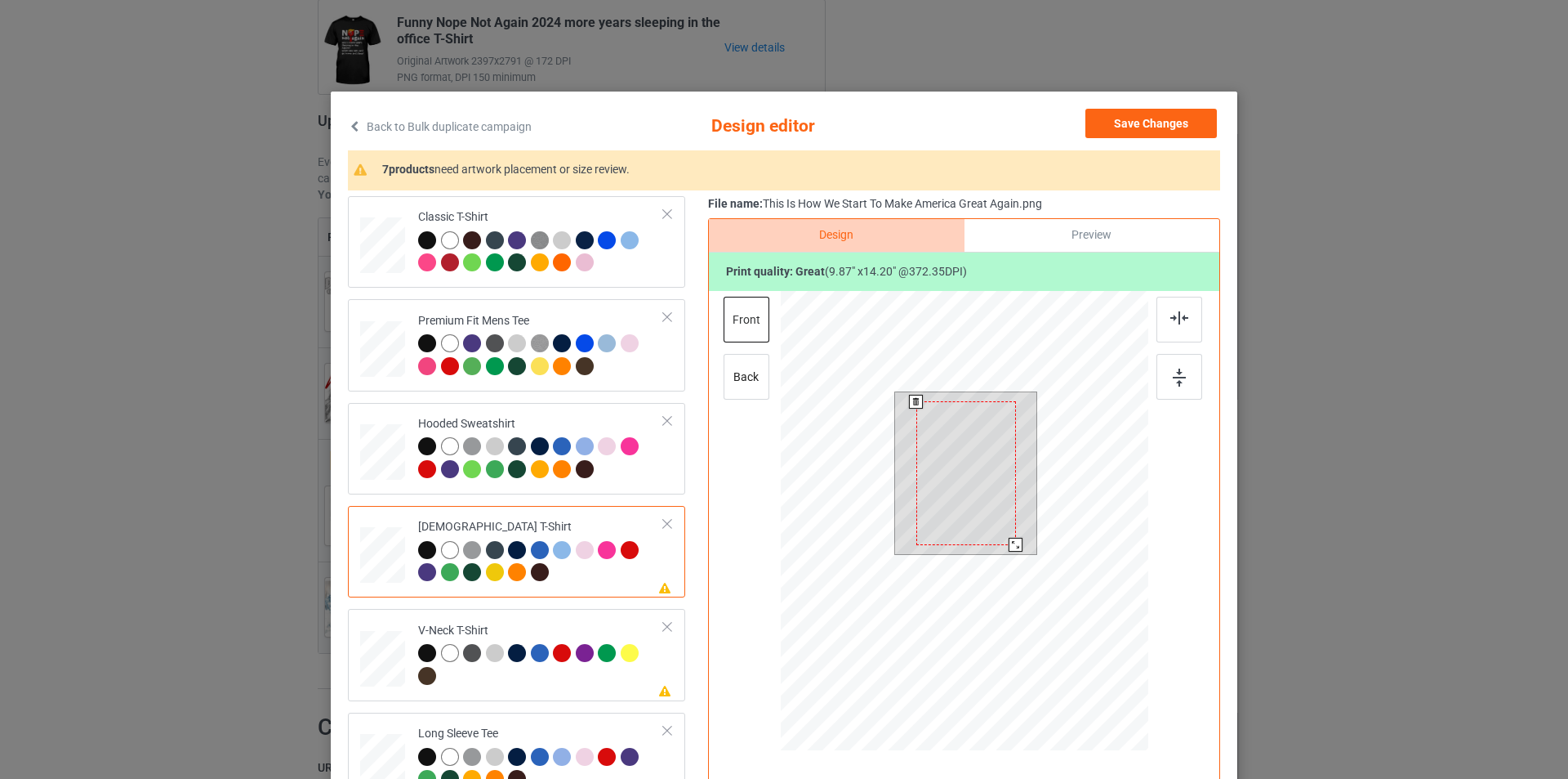
click at [982, 487] on div at bounding box center [965, 473] width 99 height 144
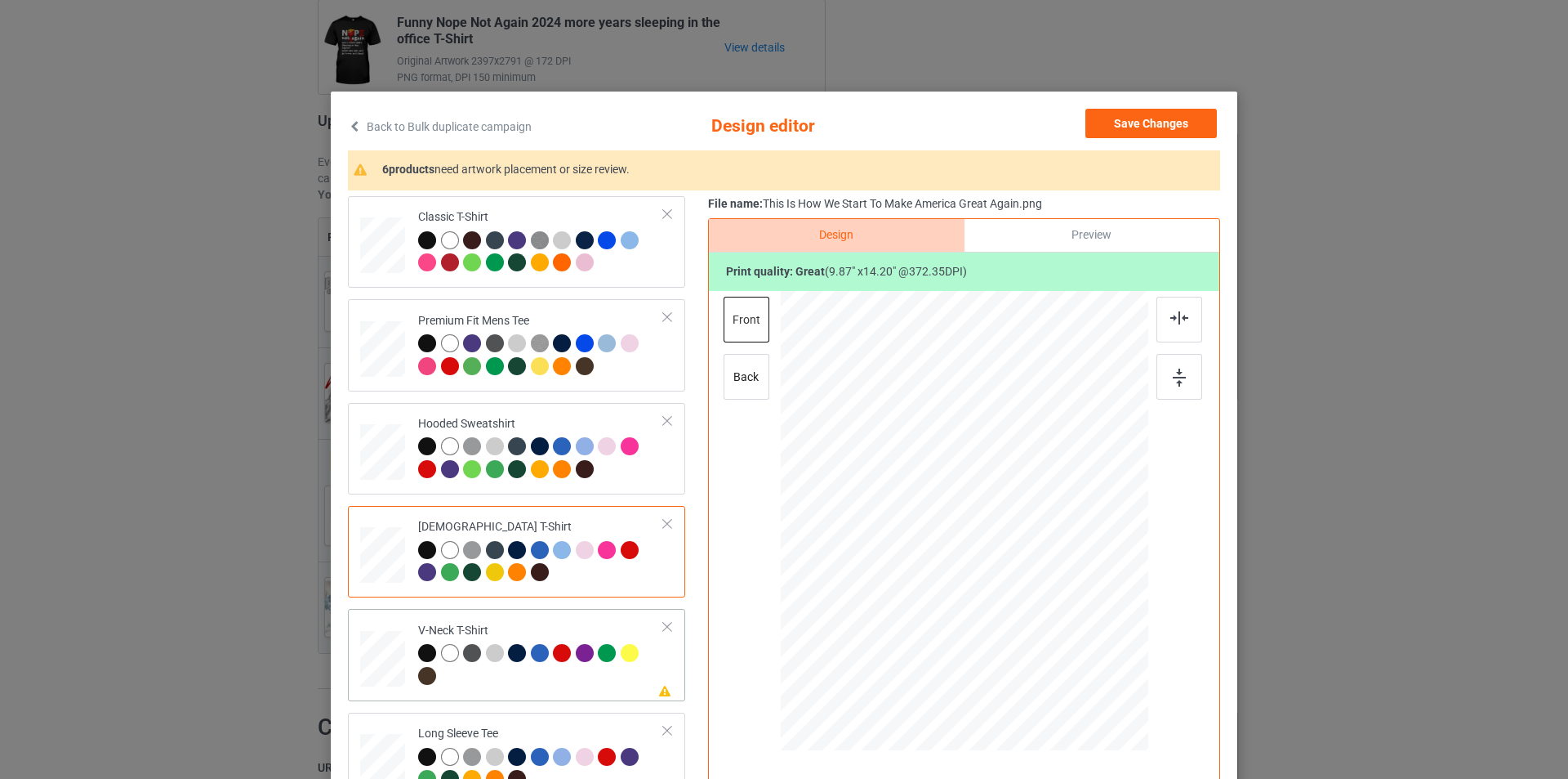
click at [610, 628] on div "V-Neck T-Shirt" at bounding box center [541, 653] width 246 height 62
click at [970, 459] on div at bounding box center [969, 490] width 117 height 167
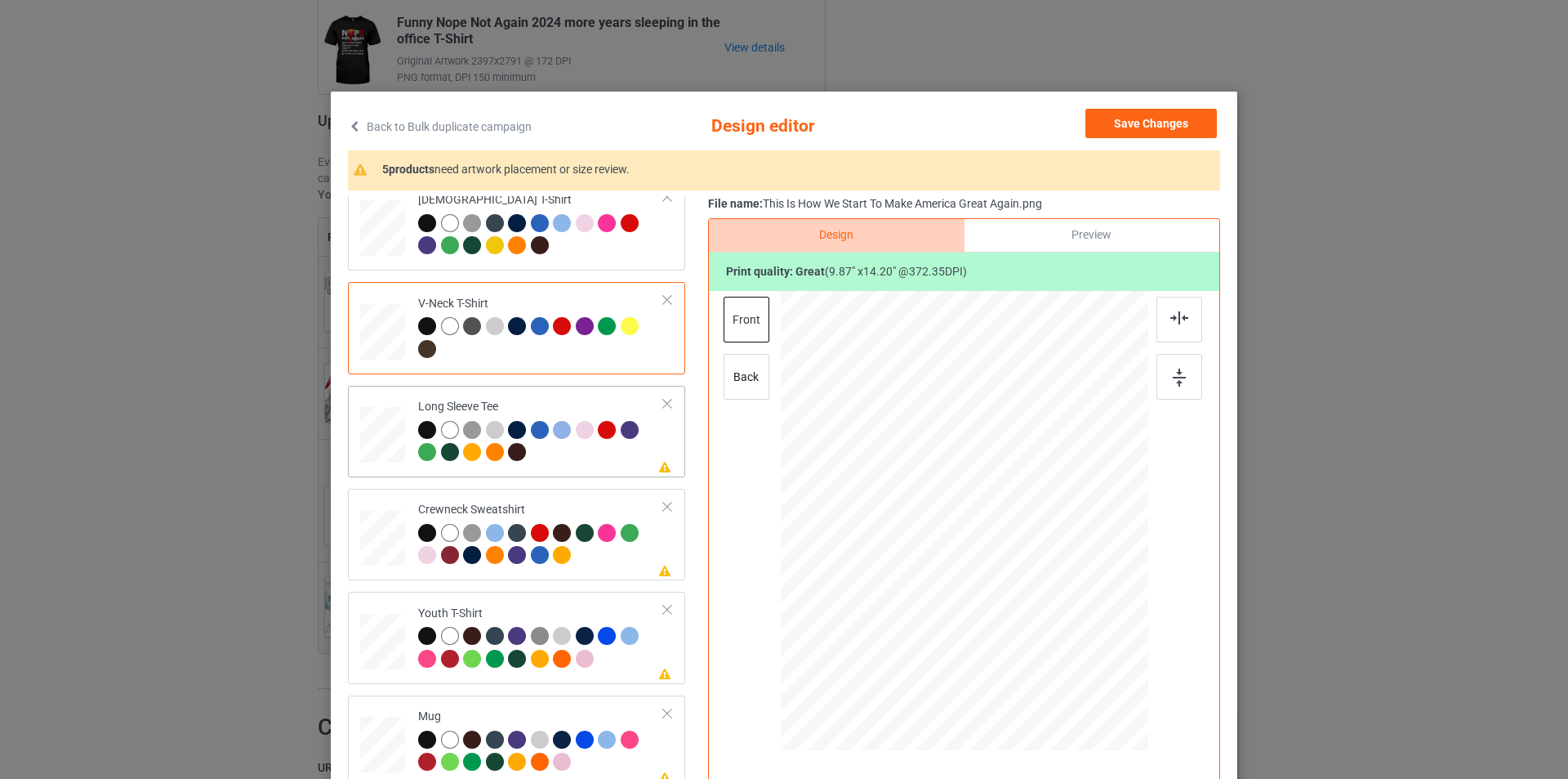
click at [595, 459] on div at bounding box center [541, 444] width 246 height 45
click at [963, 463] on div at bounding box center [974, 481] width 97 height 139
click at [562, 510] on div "Crewneck Sweatshirt" at bounding box center [541, 532] width 246 height 62
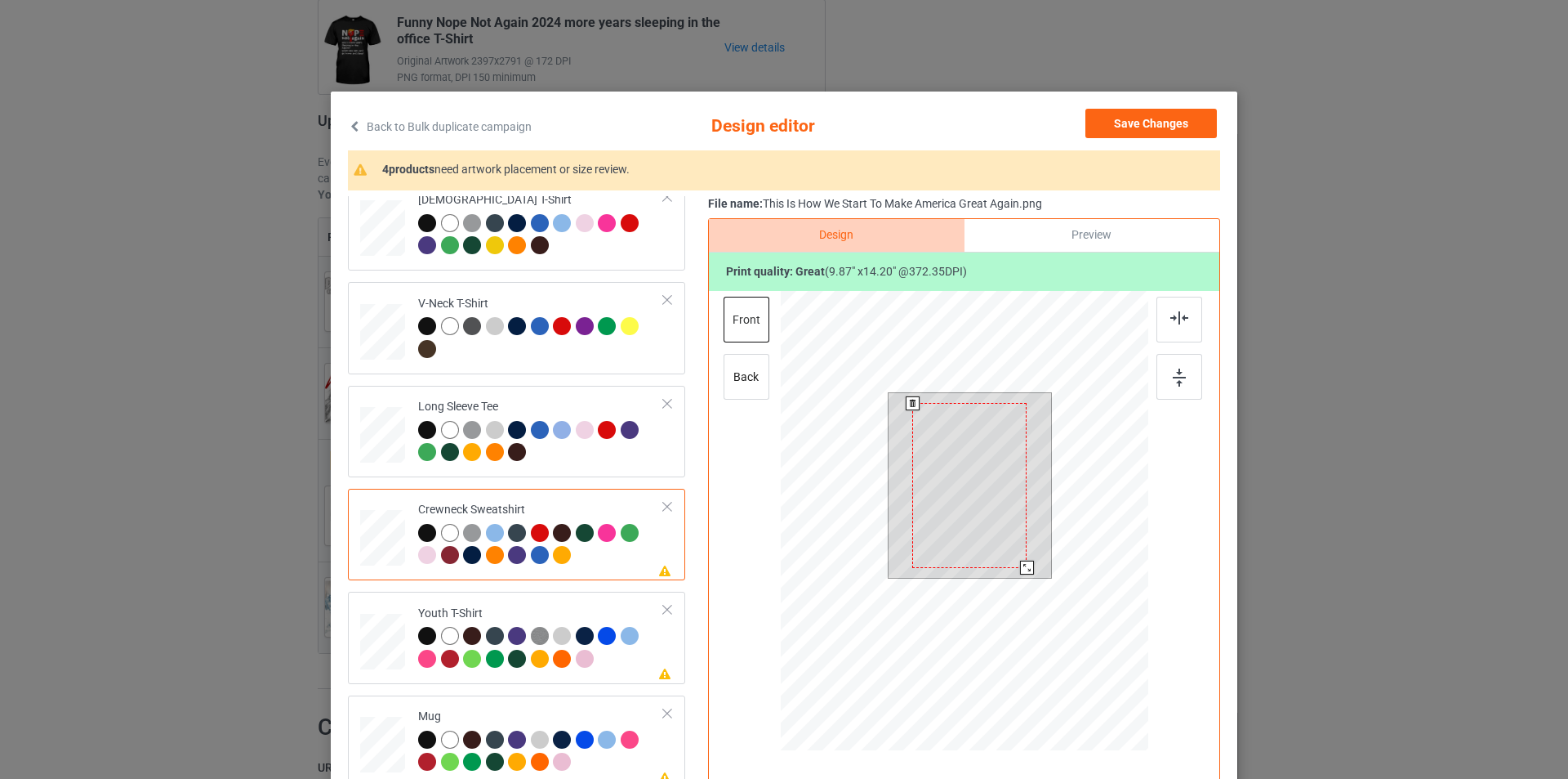
click at [991, 466] on div at bounding box center [970, 485] width 114 height 165
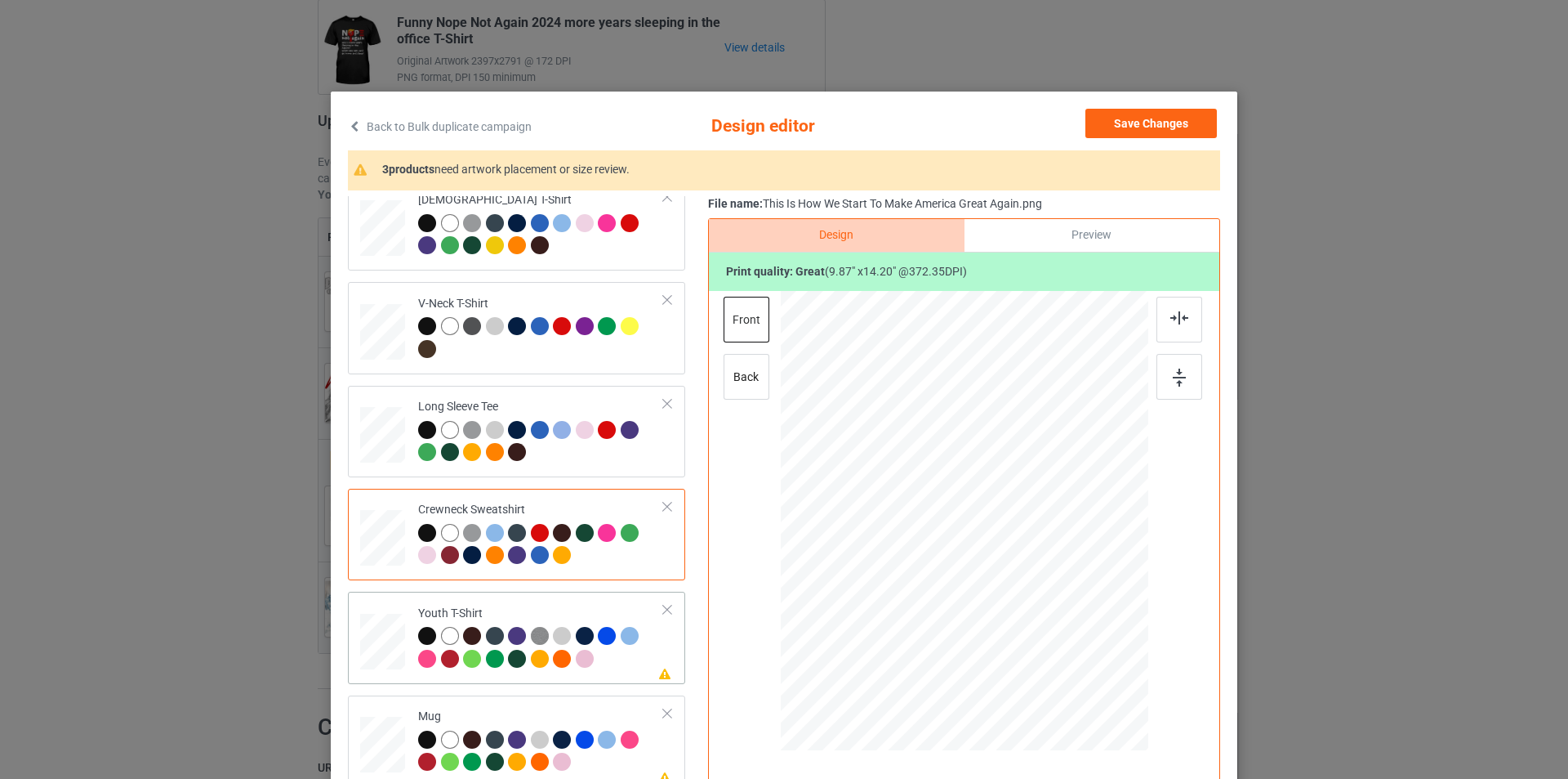
click at [580, 600] on td "Please review artwork placement Youth T-Shirt" at bounding box center [541, 638] width 264 height 79
click at [986, 461] on div at bounding box center [965, 503] width 425 height 425
click at [986, 461] on div at bounding box center [959, 505] width 109 height 157
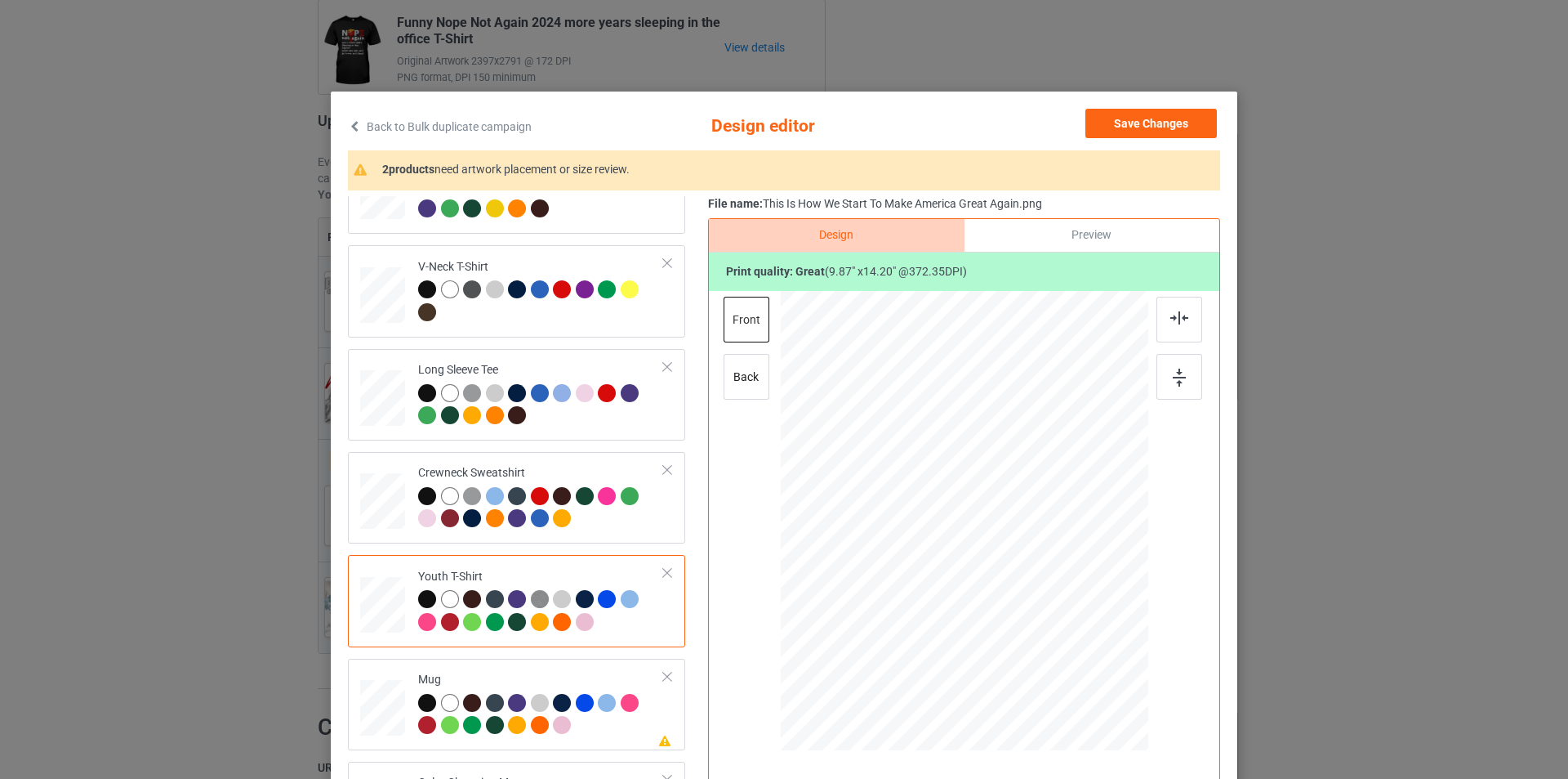
scroll to position [384, 0]
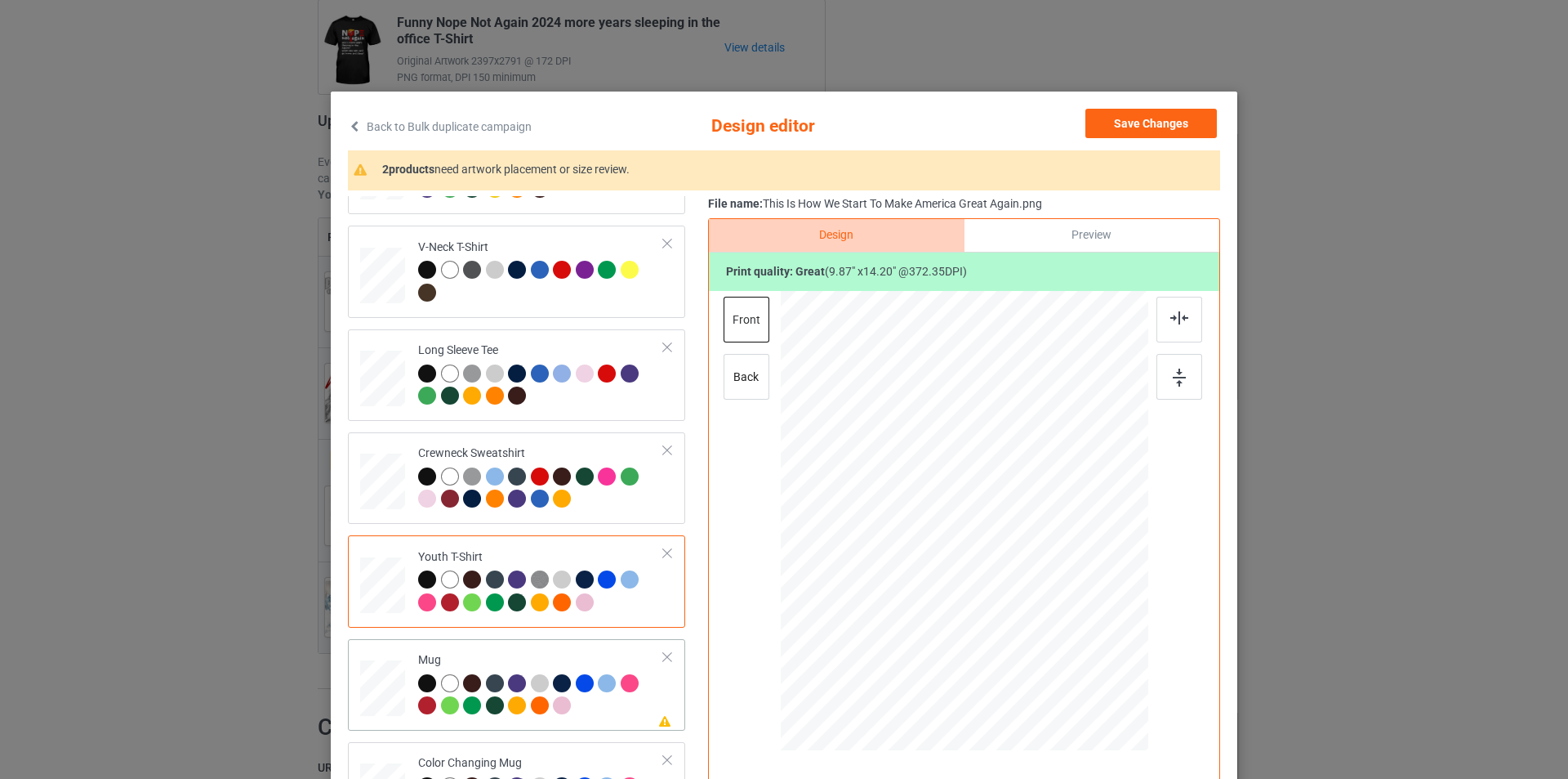
click at [605, 649] on td "Please review artwork placement Mug" at bounding box center [541, 685] width 264 height 79
drag, startPoint x: 1067, startPoint y: 682, endPoint x: 1016, endPoint y: 573, distance: 120.3
click at [1016, 573] on div at bounding box center [964, 520] width 367 height 153
drag, startPoint x: 932, startPoint y: 516, endPoint x: 1033, endPoint y: 519, distance: 101.0
click at [1033, 519] on div at bounding box center [1066, 523] width 88 height 127
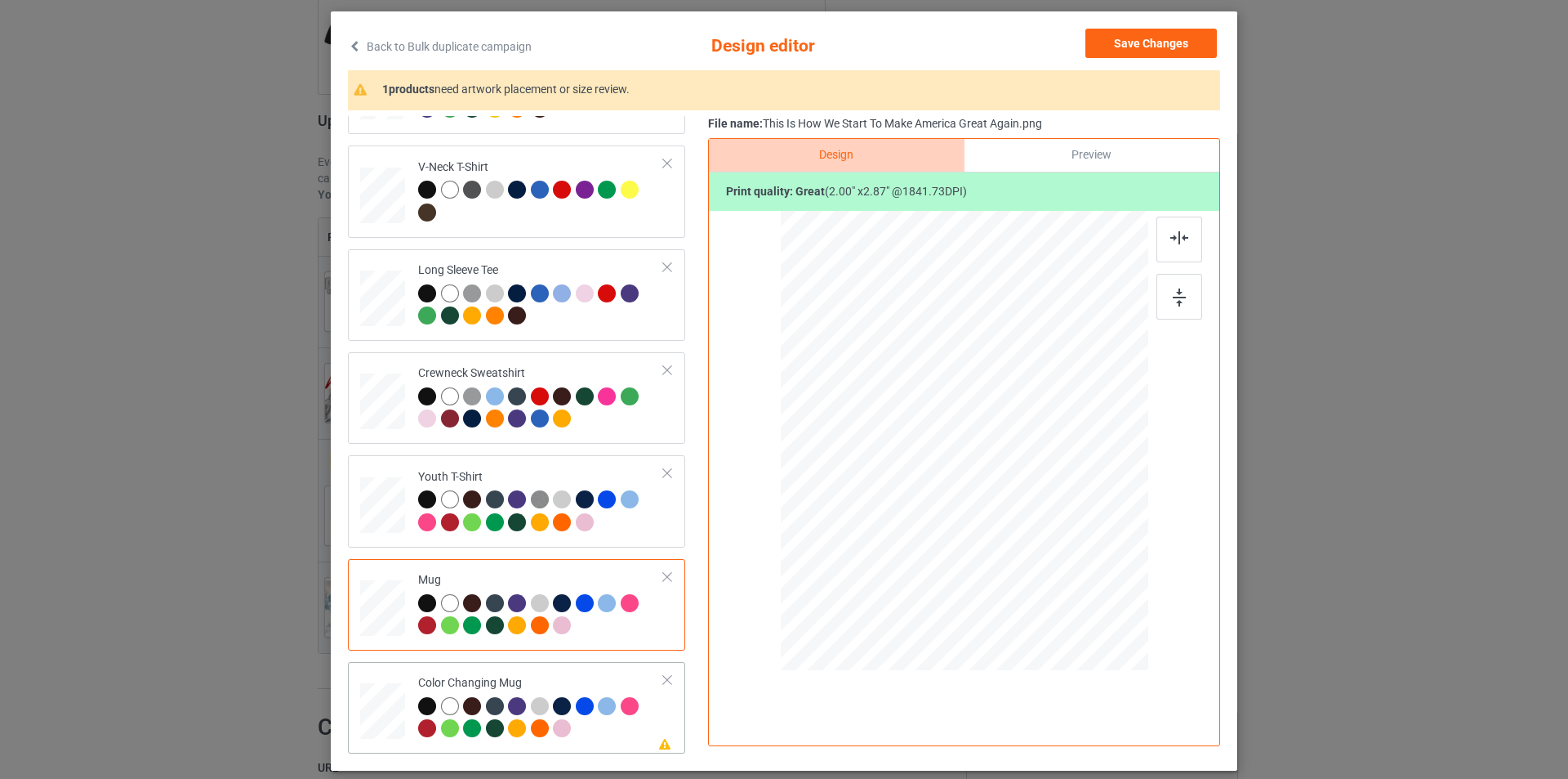
scroll to position [165, 0]
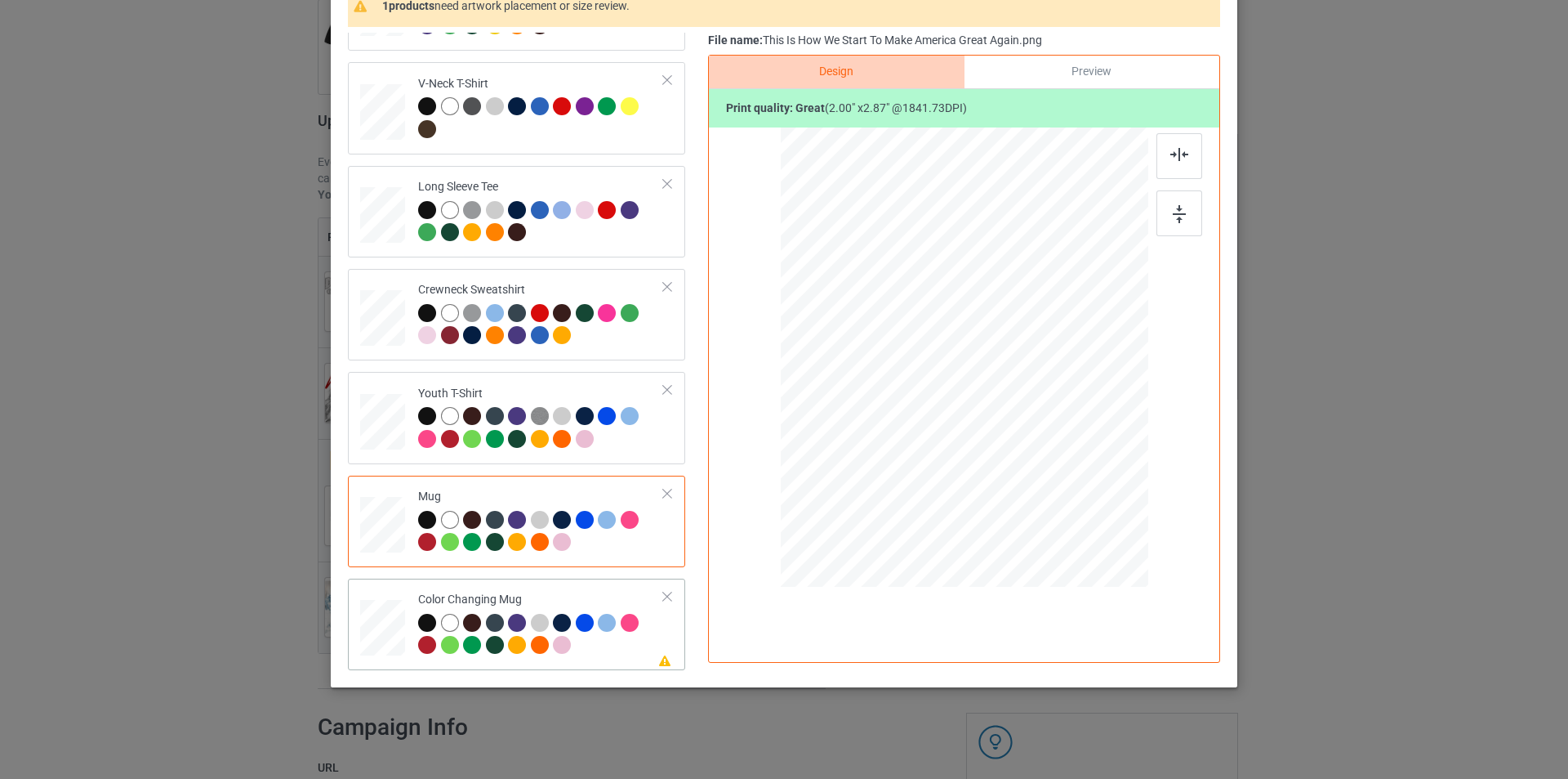
click at [586, 592] on div "Color Changing Mug" at bounding box center [541, 622] width 246 height 62
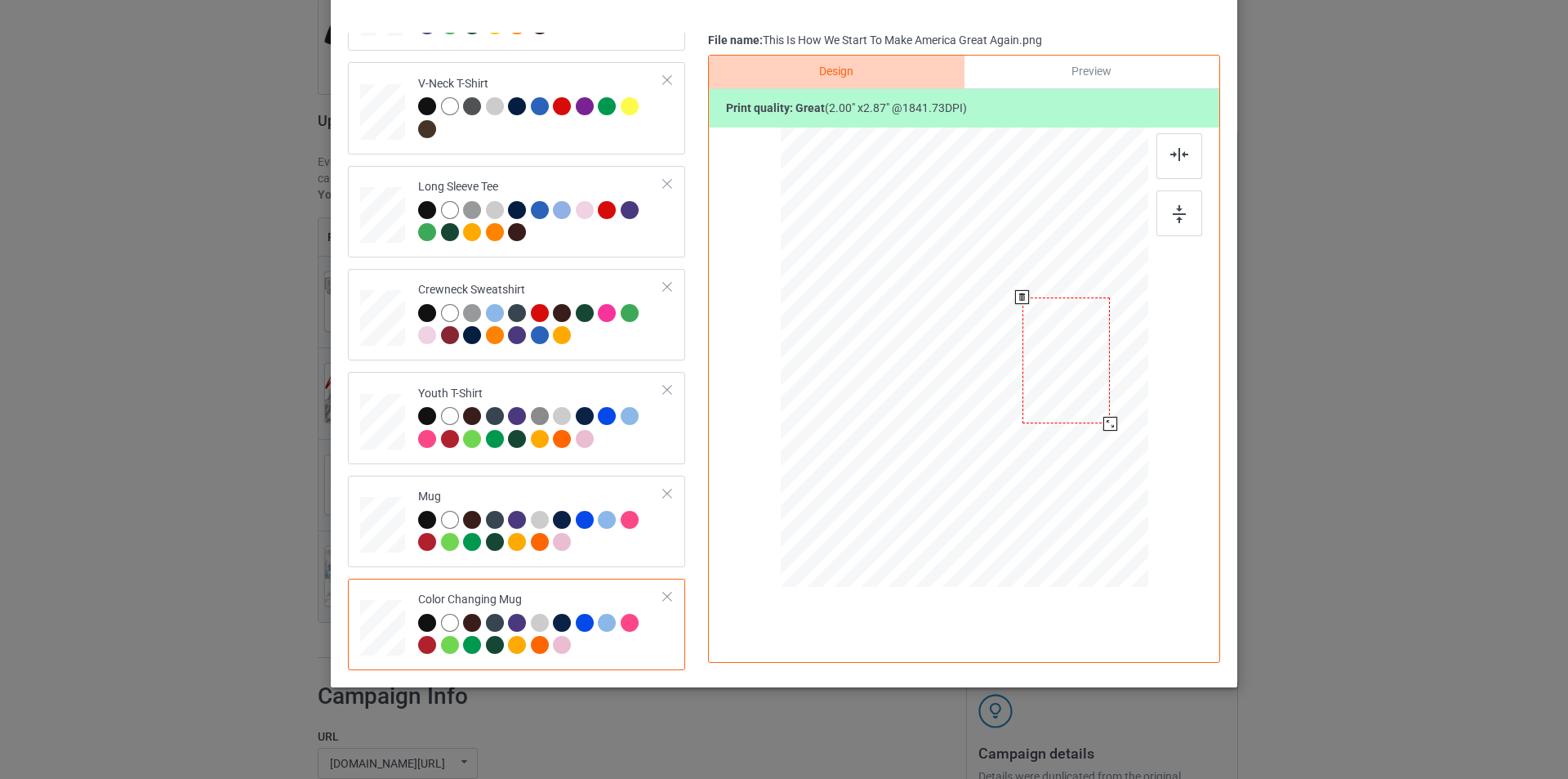
click at [1068, 360] on div at bounding box center [1066, 361] width 88 height 127
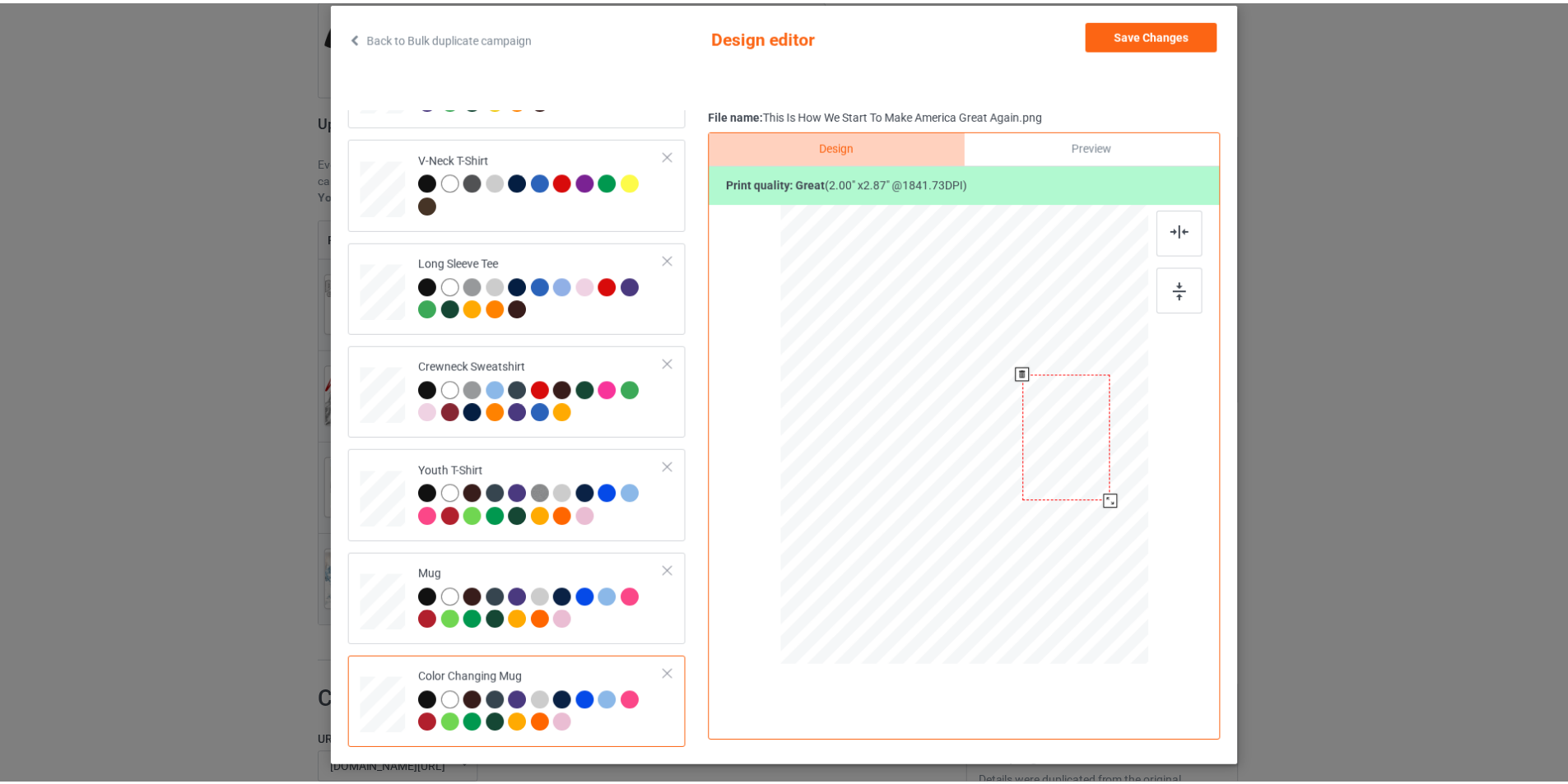
scroll to position [0, 0]
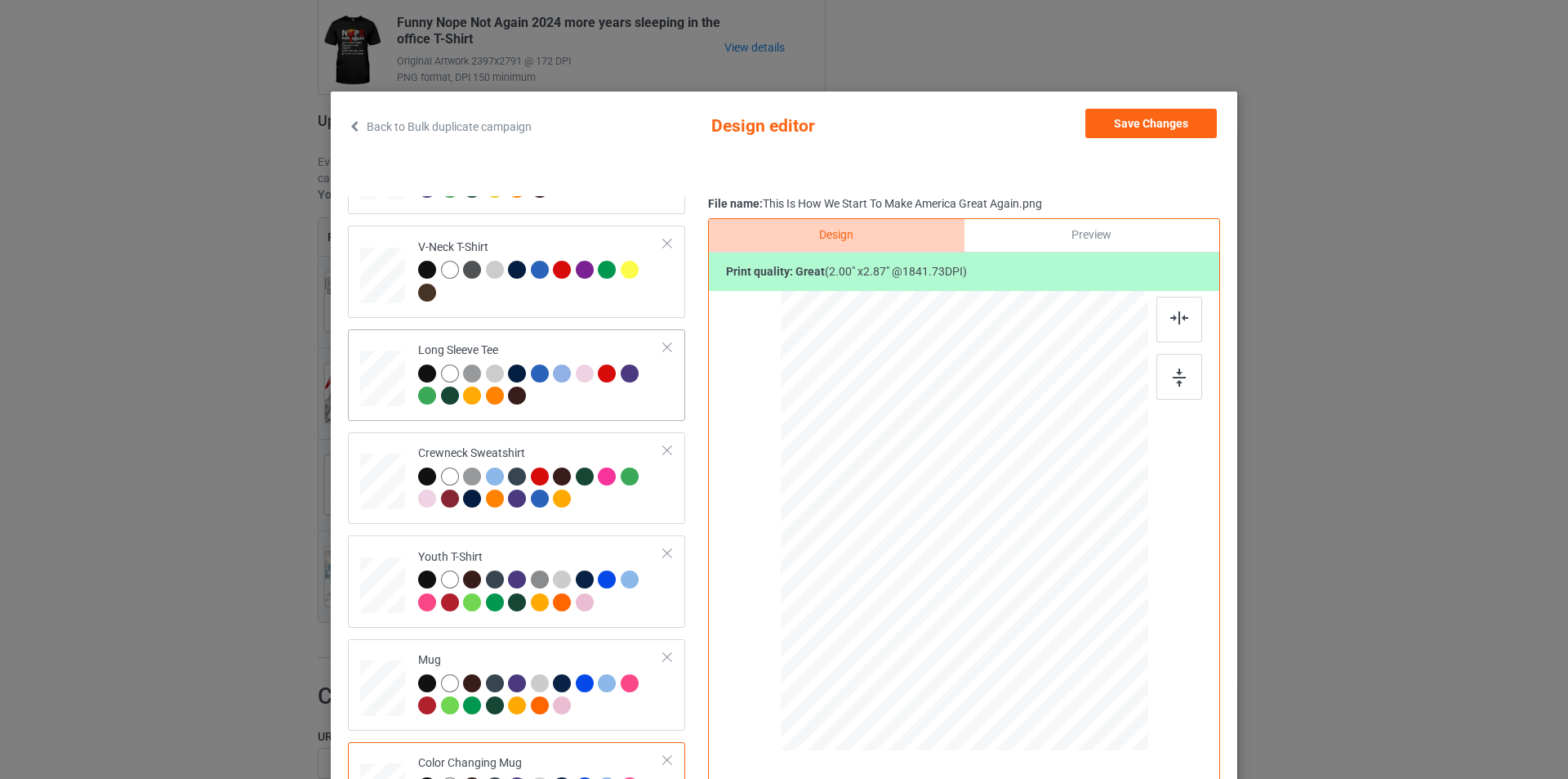
click at [544, 401] on div at bounding box center [541, 387] width 246 height 45
click at [967, 459] on div at bounding box center [974, 481] width 97 height 139
click at [1176, 121] on button "Save Changes" at bounding box center [1151, 123] width 131 height 30
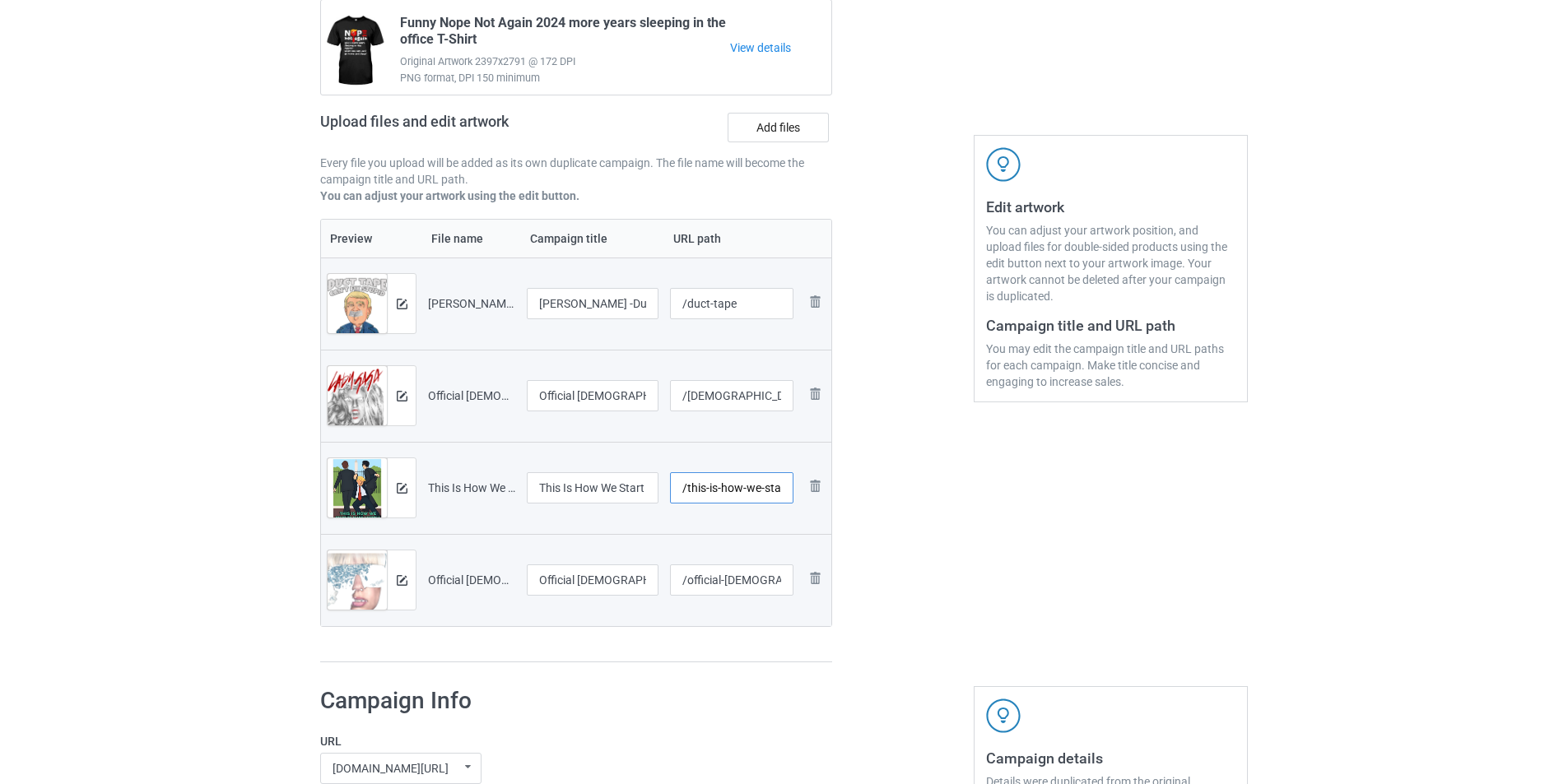
scroll to position [0, 157]
drag, startPoint x: 740, startPoint y: 491, endPoint x: 908, endPoint y: 488, distance: 168.0
click at [908, 488] on div "Campaign to duplicate Funny Nope Not Again 2024 more years sleeping in the offi…" at bounding box center [784, 312] width 950 height 724
type input "/this-is-how"
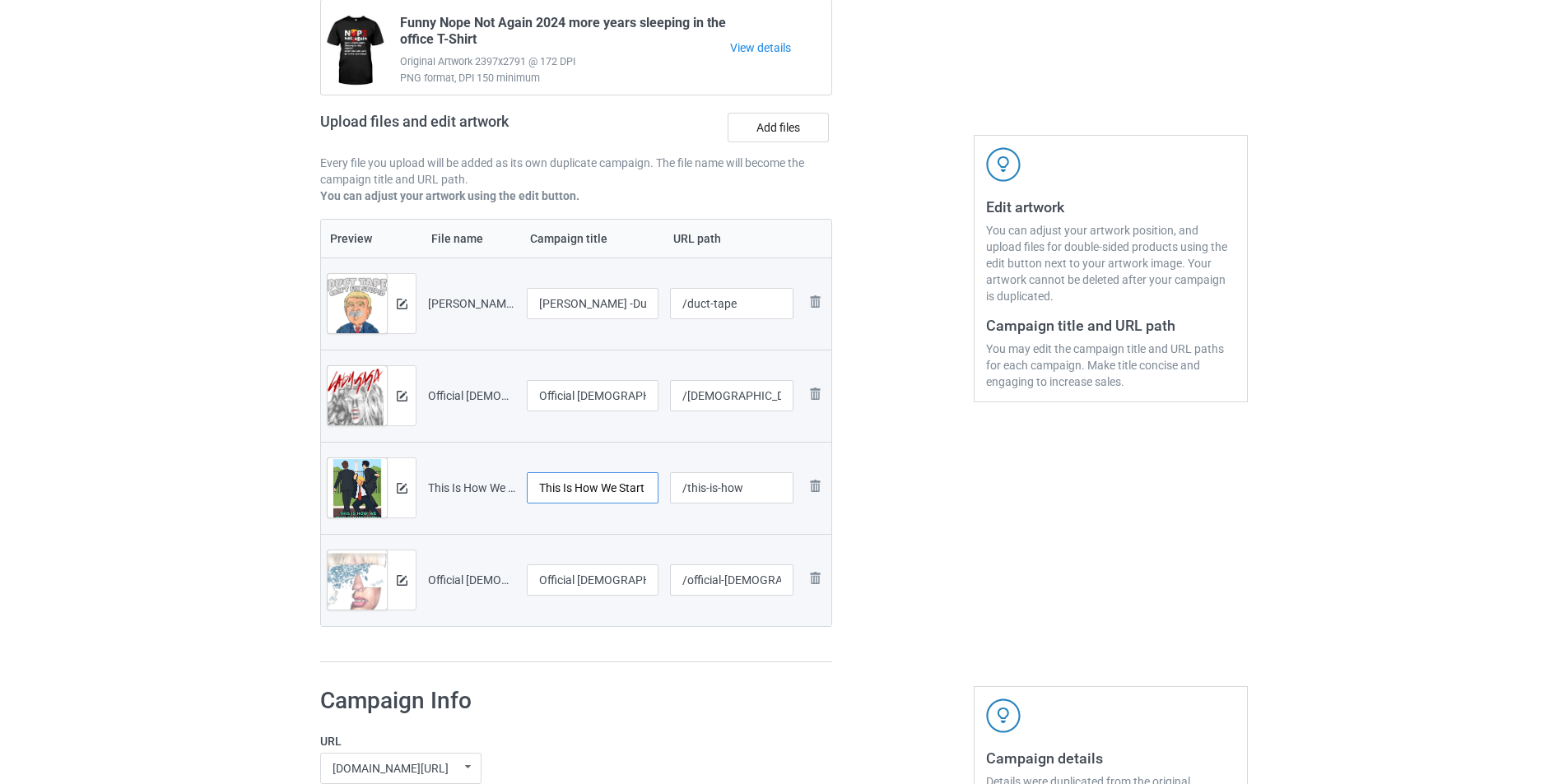
scroll to position [0, 33]
drag, startPoint x: 568, startPoint y: 490, endPoint x: 631, endPoint y: 490, distance: 63.0
click at [631, 490] on input "This Is How We Start To Make America Great Again" at bounding box center [593, 487] width 131 height 32
click at [617, 491] on input "This Is How We Start To Make America Great Again" at bounding box center [593, 487] width 131 height 32
drag, startPoint x: 621, startPoint y: 491, endPoint x: 634, endPoint y: 491, distance: 13.0
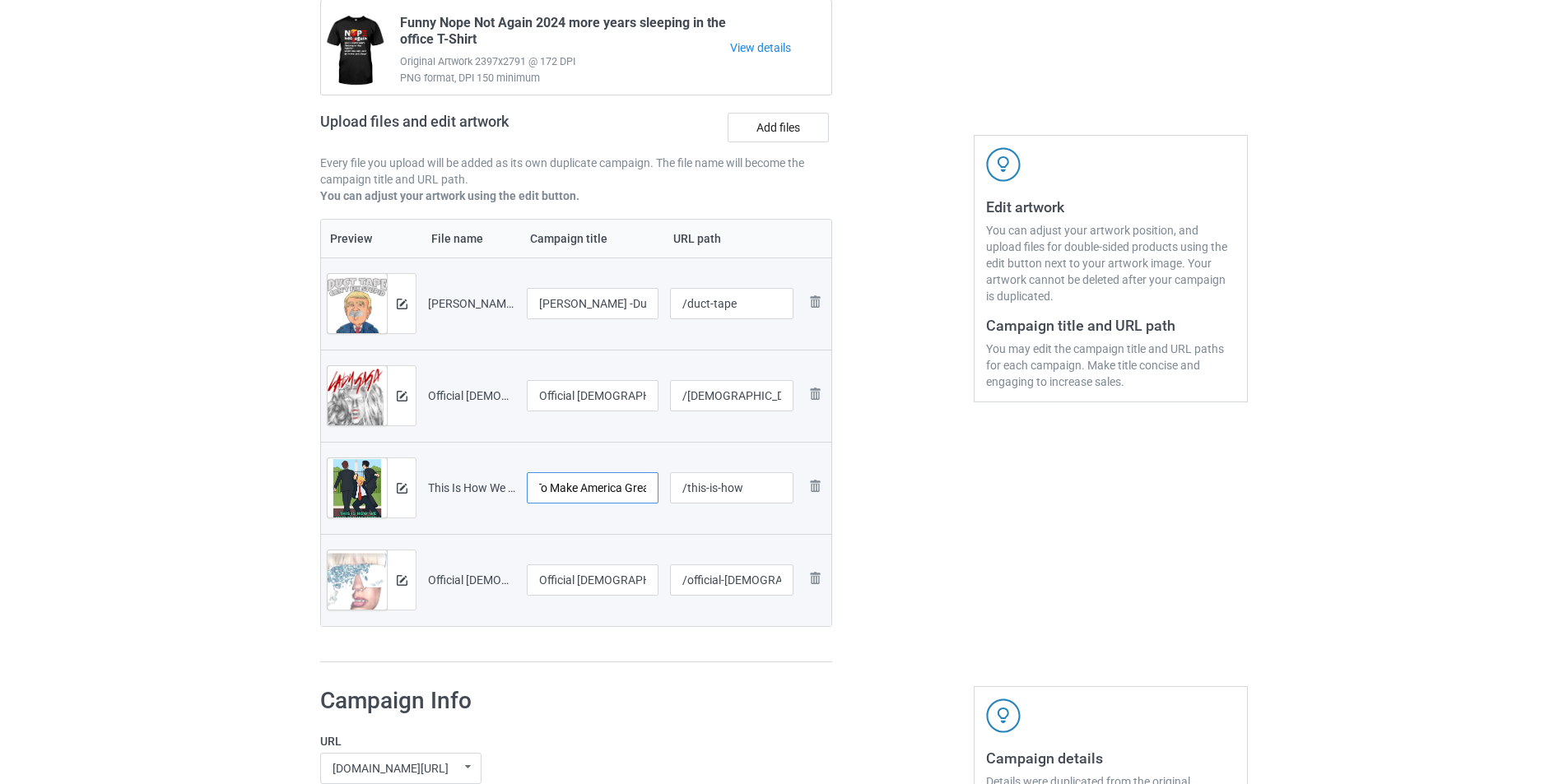
click at [634, 491] on input "This Is How We Start To Make America Great Again" at bounding box center [593, 487] width 131 height 32
click at [605, 493] on input "This Is How We Start To Make America Great Again" at bounding box center [593, 487] width 131 height 32
drag, startPoint x: 605, startPoint y: 491, endPoint x: 652, endPoint y: 487, distance: 47.2
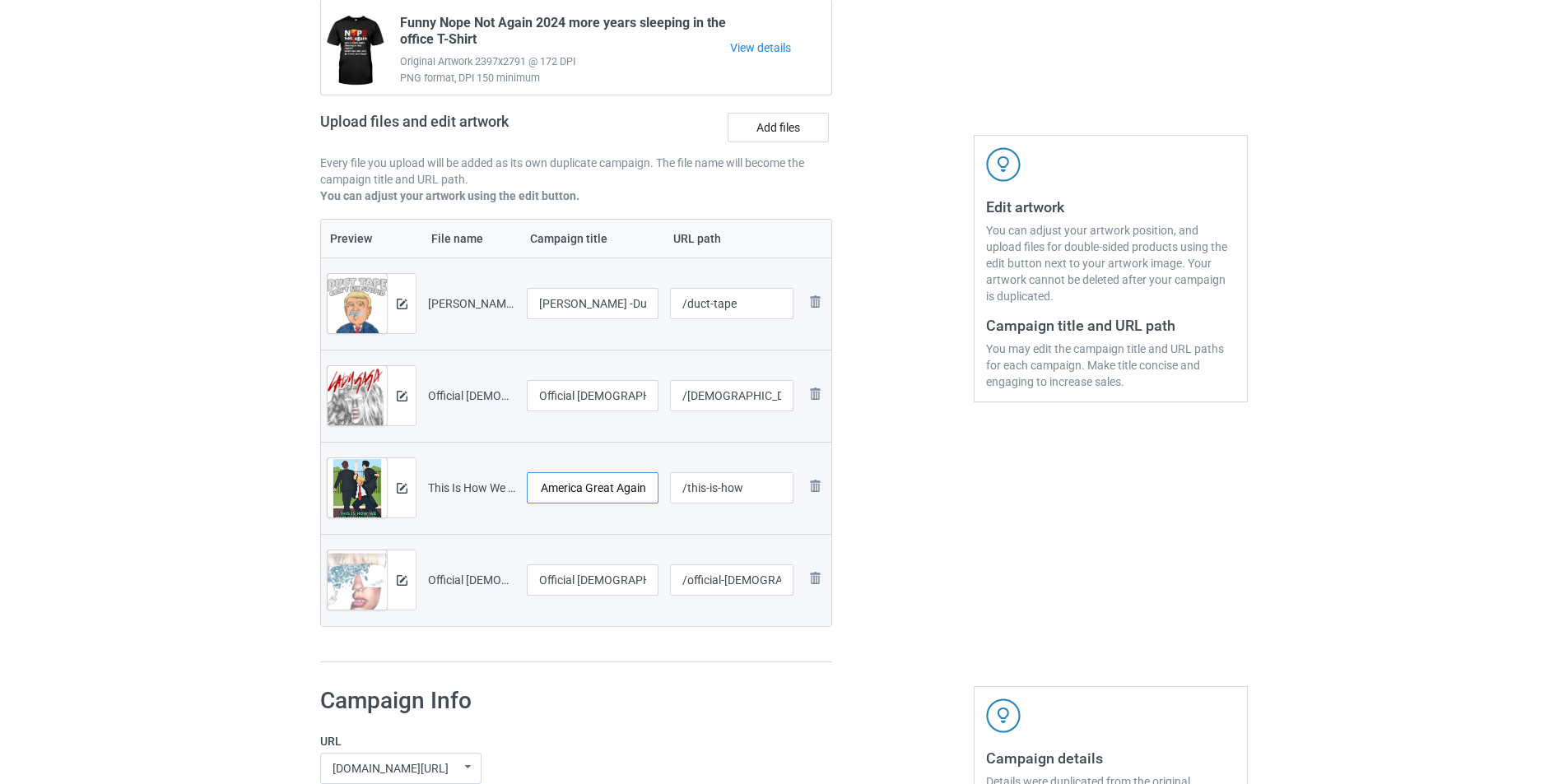
click at [652, 487] on input "This Is How We Start To Make America Great Again" at bounding box center [593, 487] width 131 height 32
click at [641, 489] on input "This Is How We Start To Make America Great Again" at bounding box center [593, 487] width 131 height 32
drag, startPoint x: 588, startPoint y: 586, endPoint x: 611, endPoint y: 582, distance: 23.3
click at [611, 582] on input "Official [DEMOGRAPHIC_DATA][PERSON_NAME] The Fame T-Shirt" at bounding box center [593, 580] width 131 height 32
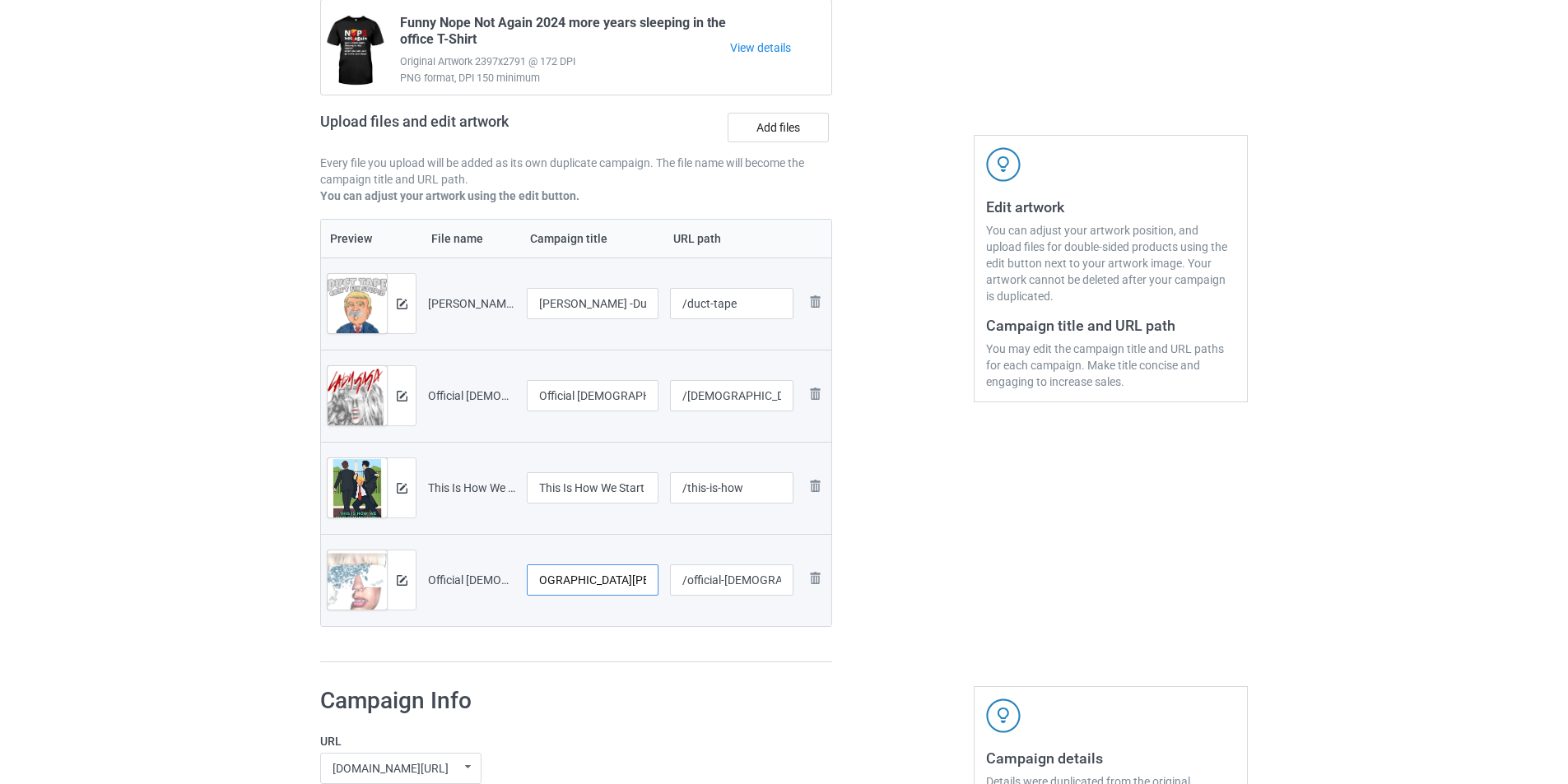
scroll to position [0, 76]
drag, startPoint x: 638, startPoint y: 577, endPoint x: 648, endPoint y: 577, distance: 10.0
click at [648, 577] on input "Official [DEMOGRAPHIC_DATA][PERSON_NAME] The Fame T-Shirt" at bounding box center [593, 580] width 131 height 32
click at [609, 583] on input "Official [DEMOGRAPHIC_DATA][PERSON_NAME] The Fame T-Shirt" at bounding box center [593, 580] width 131 height 32
click at [759, 626] on table "Preview File name Campaign title URL path Preview and edit artwork [PERSON_NAME…" at bounding box center [576, 422] width 512 height 408
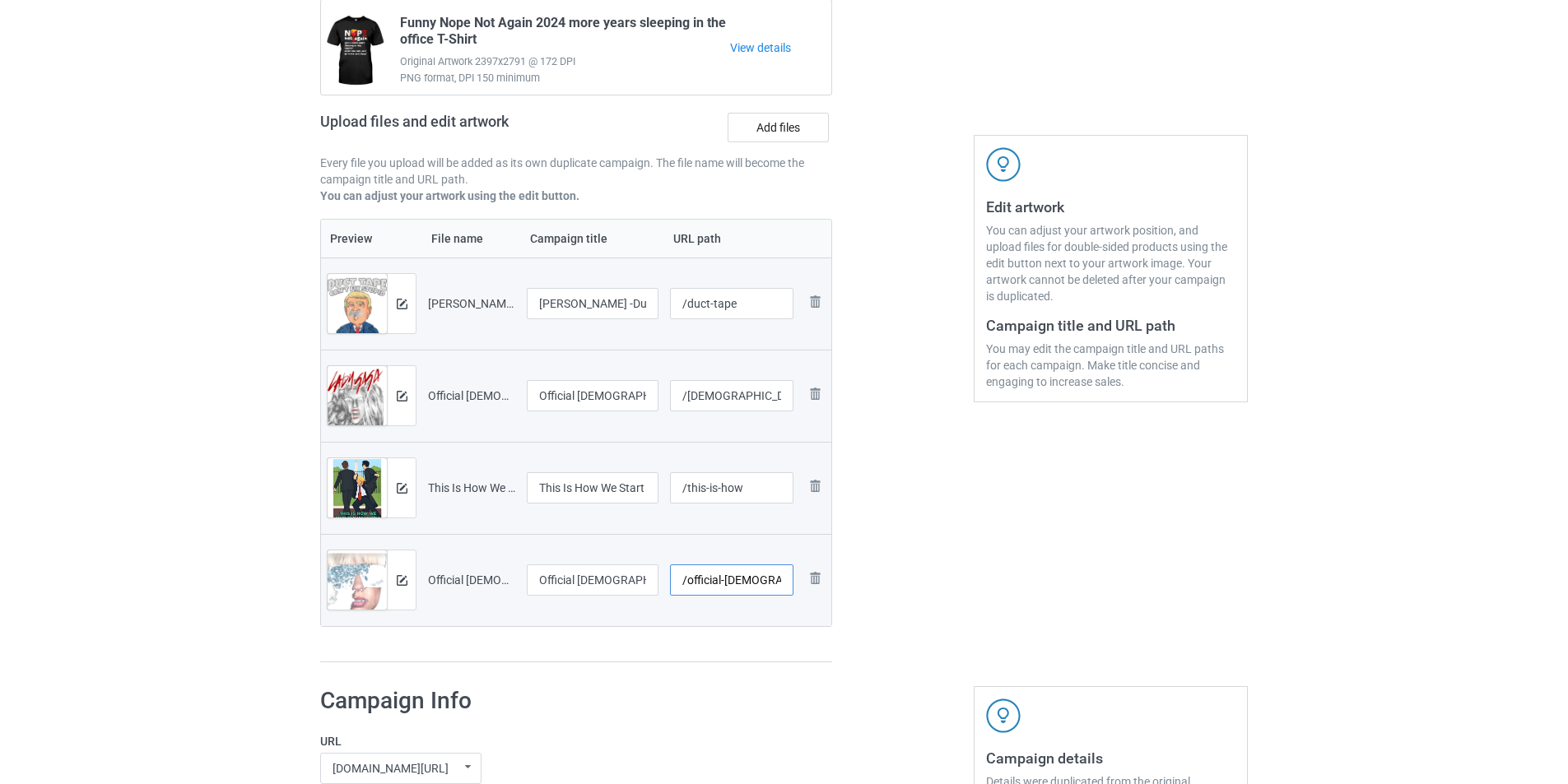
scroll to position [0, 75]
drag, startPoint x: 744, startPoint y: 581, endPoint x: 891, endPoint y: 577, distance: 147.1
click at [891, 577] on div "Campaign to duplicate Funny Nope Not Again 2024 more years sleeping in the offi…" at bounding box center [784, 312] width 950 height 724
type input "/official-[DEMOGRAPHIC_DATA]"
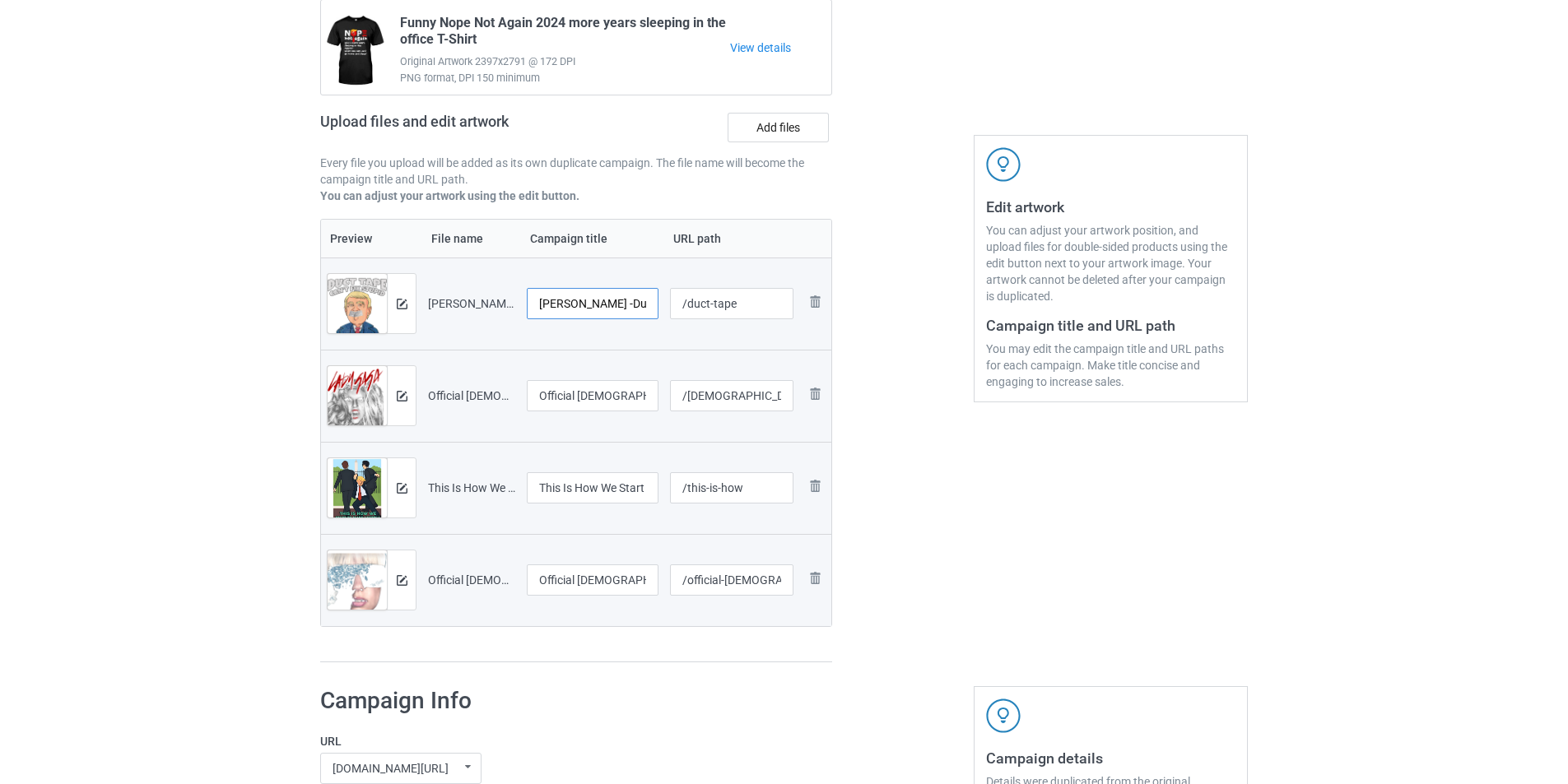
drag, startPoint x: 580, startPoint y: 303, endPoint x: 521, endPoint y: 299, distance: 59.1
click at [521, 299] on td "[PERSON_NAME] -Duct Tape Cant Fix Stupid But It Can Muffle The Sound T-Shirt" at bounding box center [592, 303] width 143 height 92
drag, startPoint x: 607, startPoint y: 306, endPoint x: 639, endPoint y: 300, distance: 32.6
click at [639, 300] on input "Duct Tape Cant Fix Stupid But It Can Muffle The Sound T-Shirt" at bounding box center [593, 303] width 131 height 32
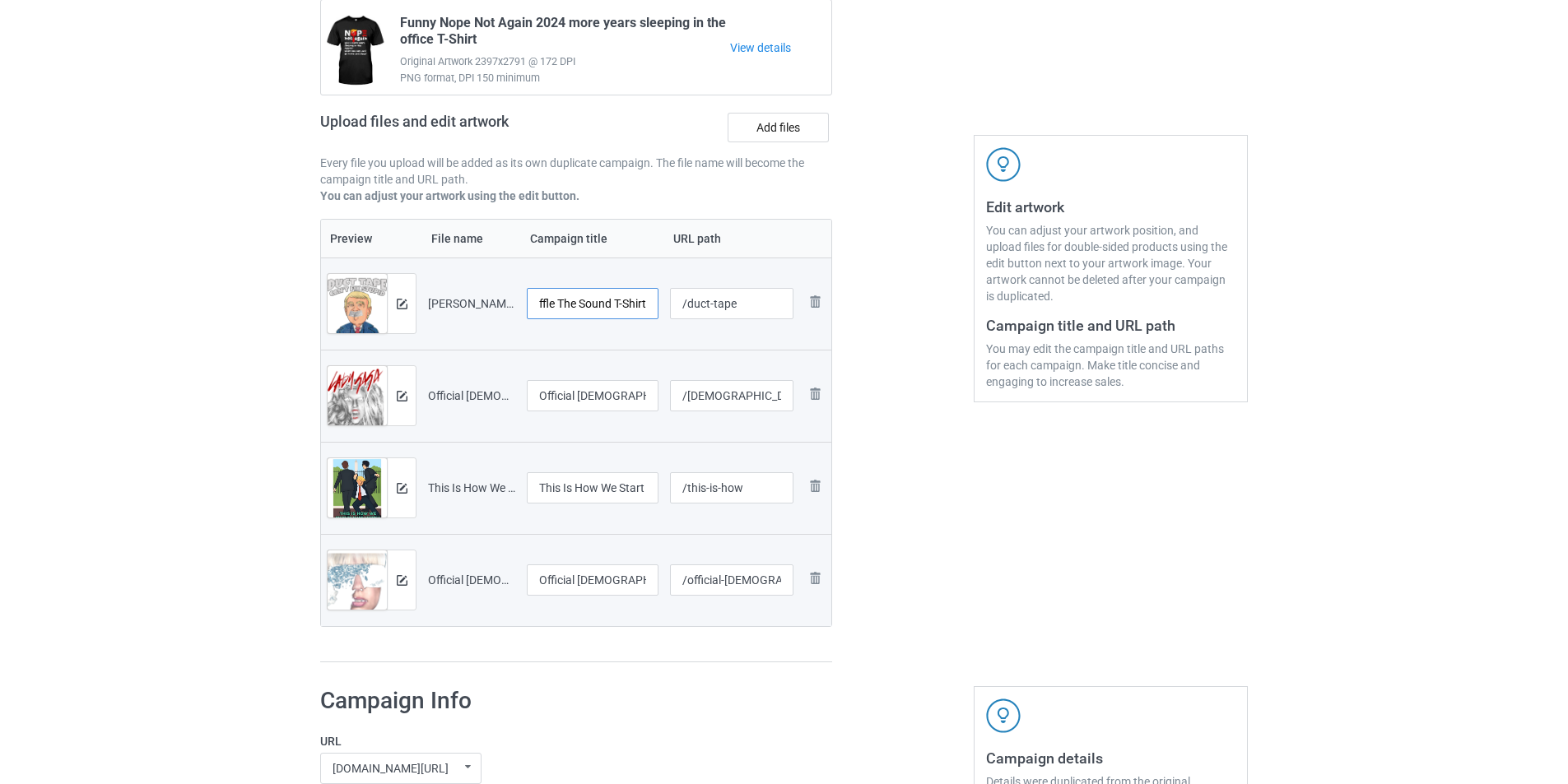
click at [629, 314] on input "Duct Tape Cant Fix Stupid But It Can Muffle The Sound T-Shirt" at bounding box center [593, 303] width 131 height 32
type input "Duct Tape Cant Fix Stupid But It Can Muffle The Sound T-Shirt"
drag, startPoint x: 798, startPoint y: 351, endPoint x: 596, endPoint y: 339, distance: 202.4
click at [793, 350] on tr "Preview and edit artwork Official [DEMOGRAPHIC_DATA][PERSON_NAME] Born This Way…" at bounding box center [576, 395] width 510 height 92
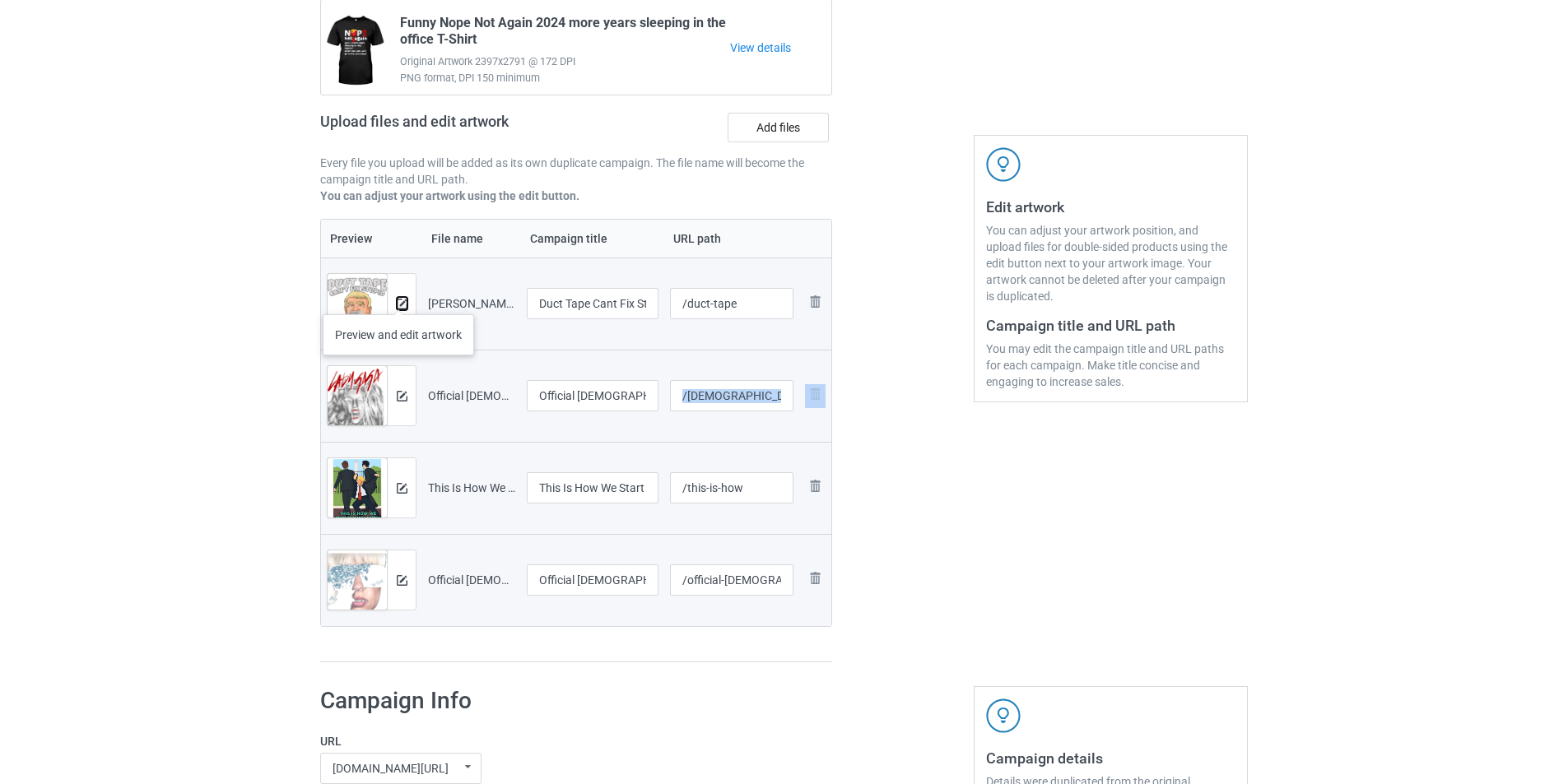
click at [398, 298] on button at bounding box center [402, 303] width 11 height 14
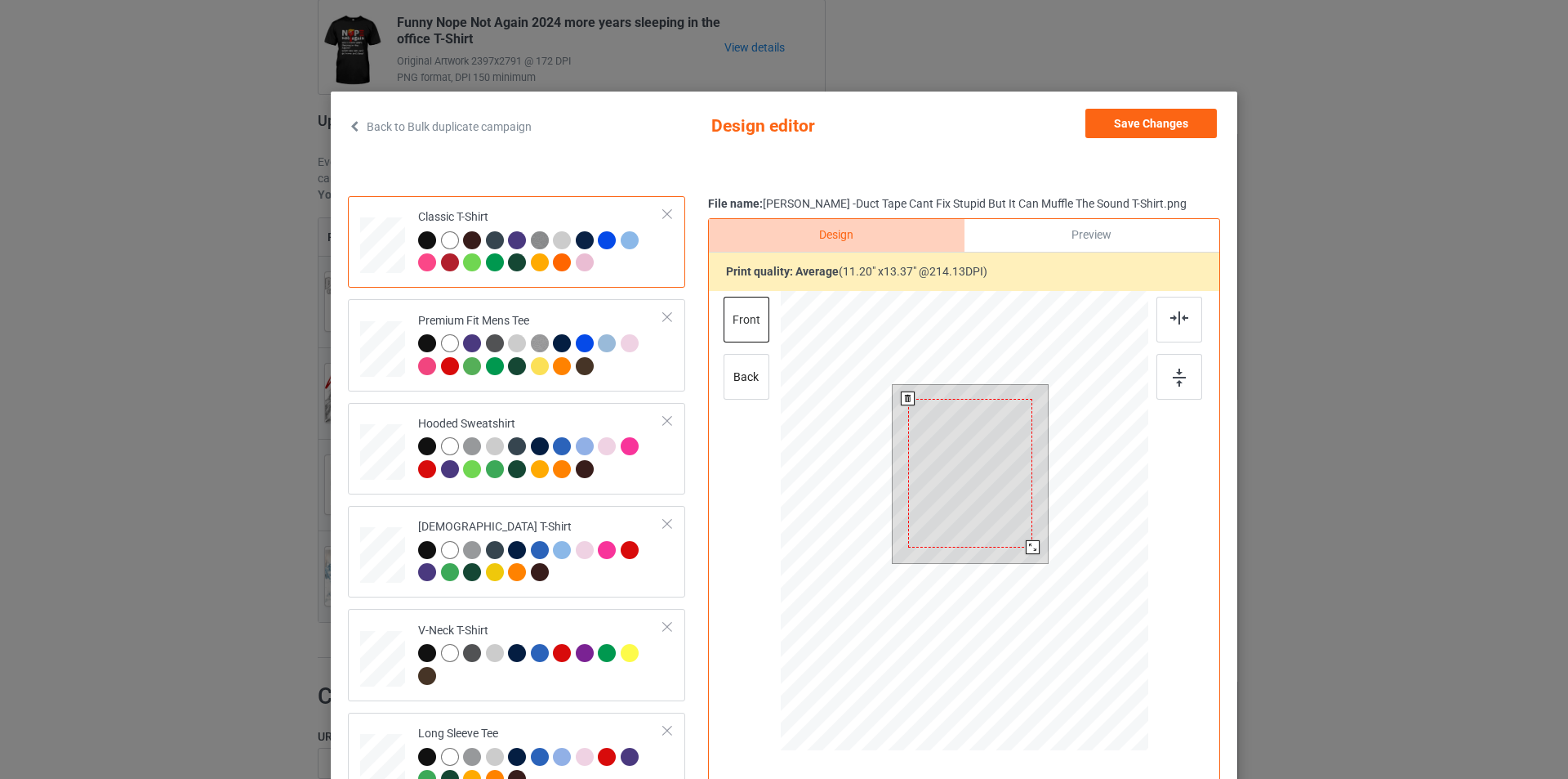
click at [1026, 549] on div at bounding box center [1033, 547] width 14 height 14
click at [1168, 121] on button "Save Changes" at bounding box center [1151, 123] width 131 height 30
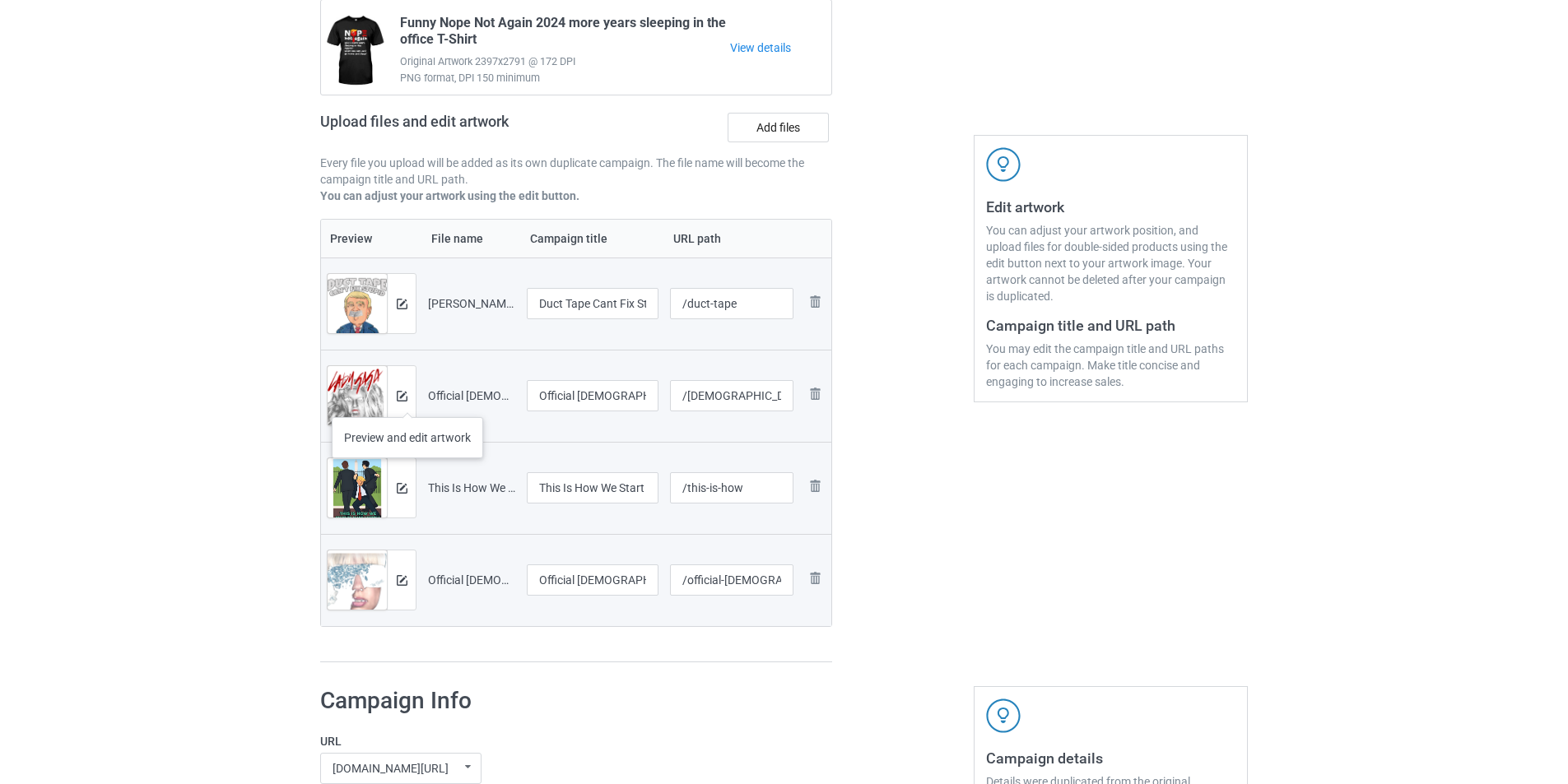
click at [407, 400] on div at bounding box center [401, 396] width 29 height 59
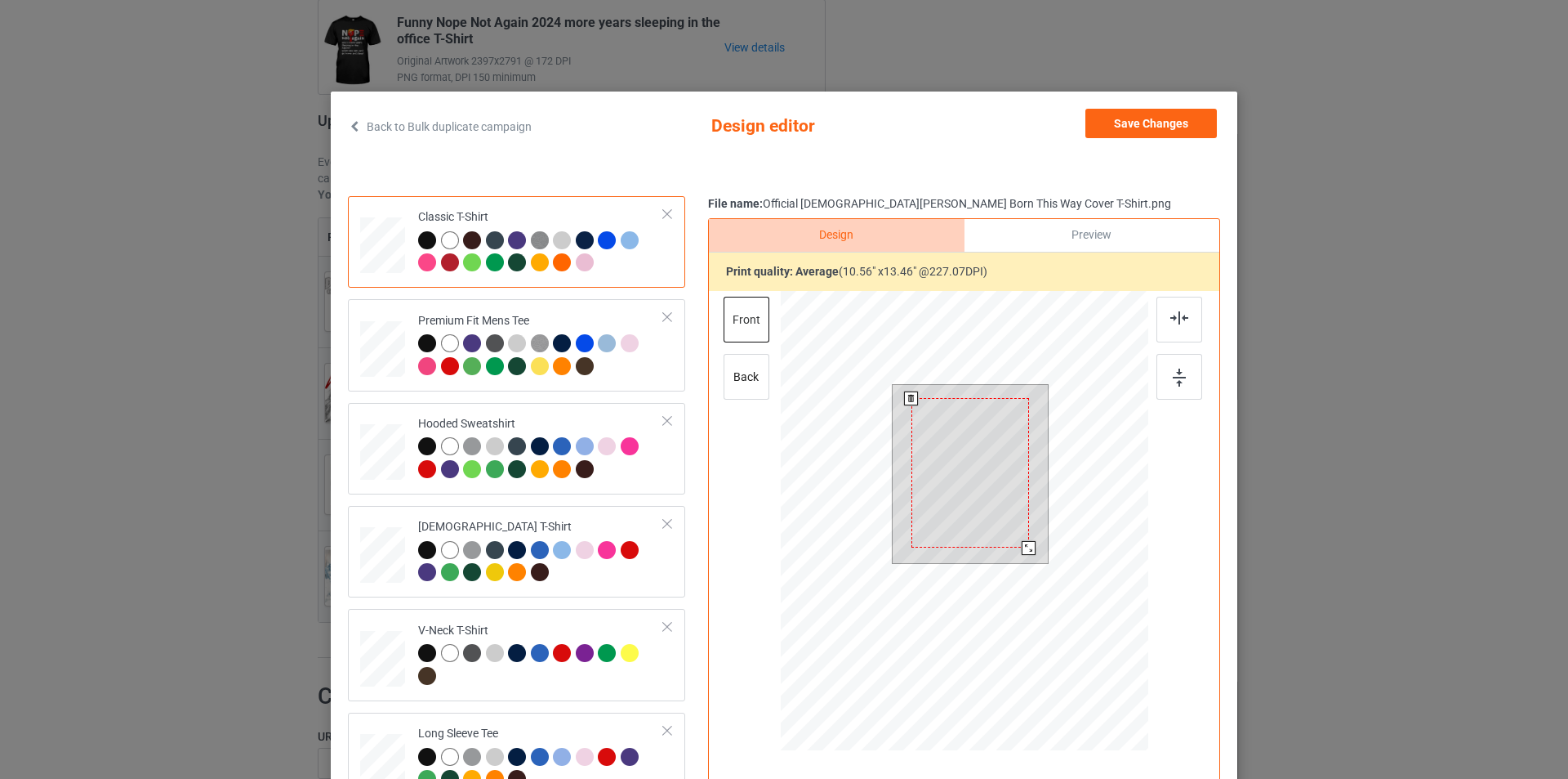
click at [1023, 550] on div at bounding box center [1029, 548] width 14 height 14
click at [1142, 128] on button "Save Changes" at bounding box center [1151, 123] width 131 height 30
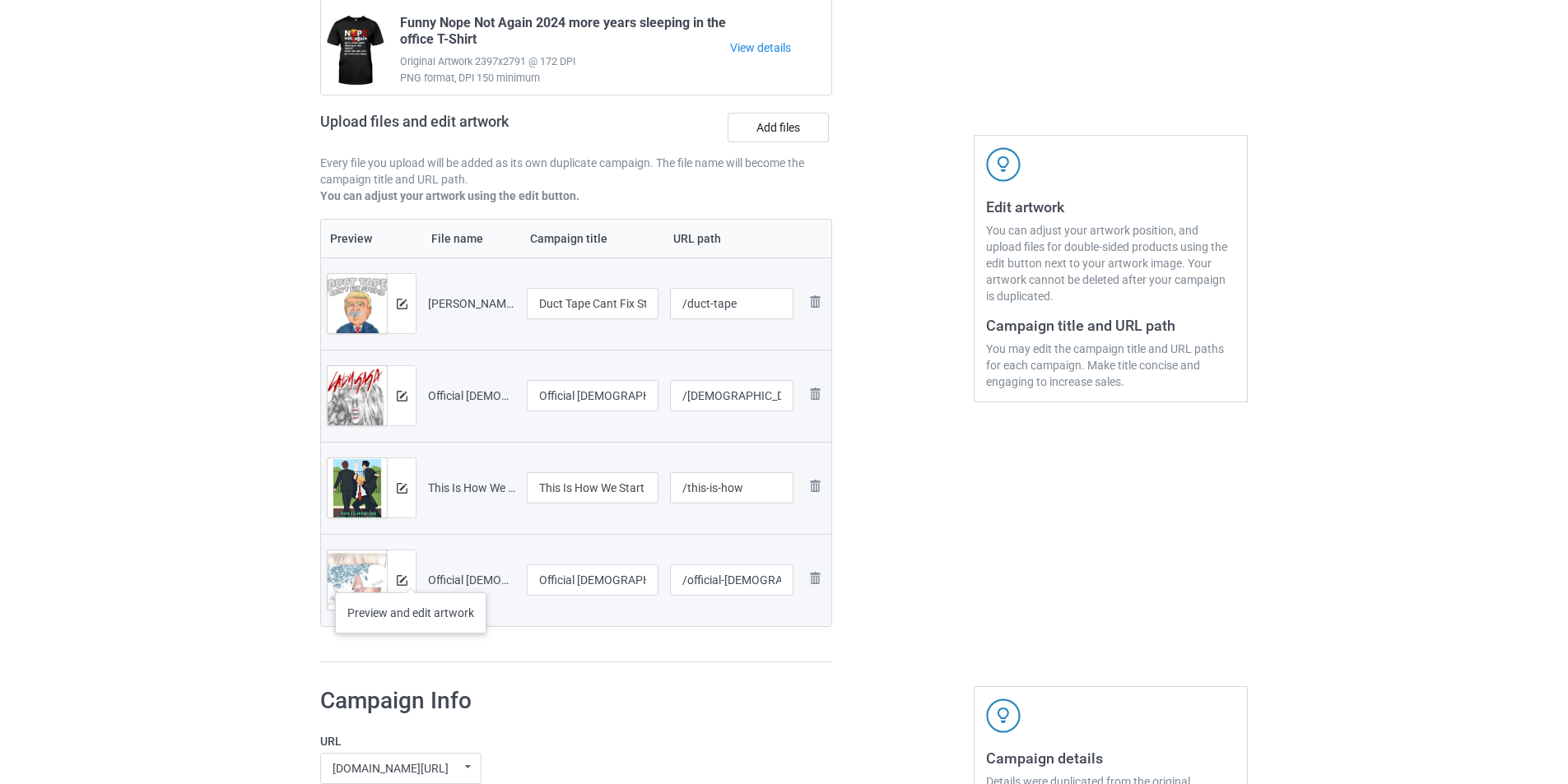
click at [411, 576] on div at bounding box center [401, 580] width 29 height 59
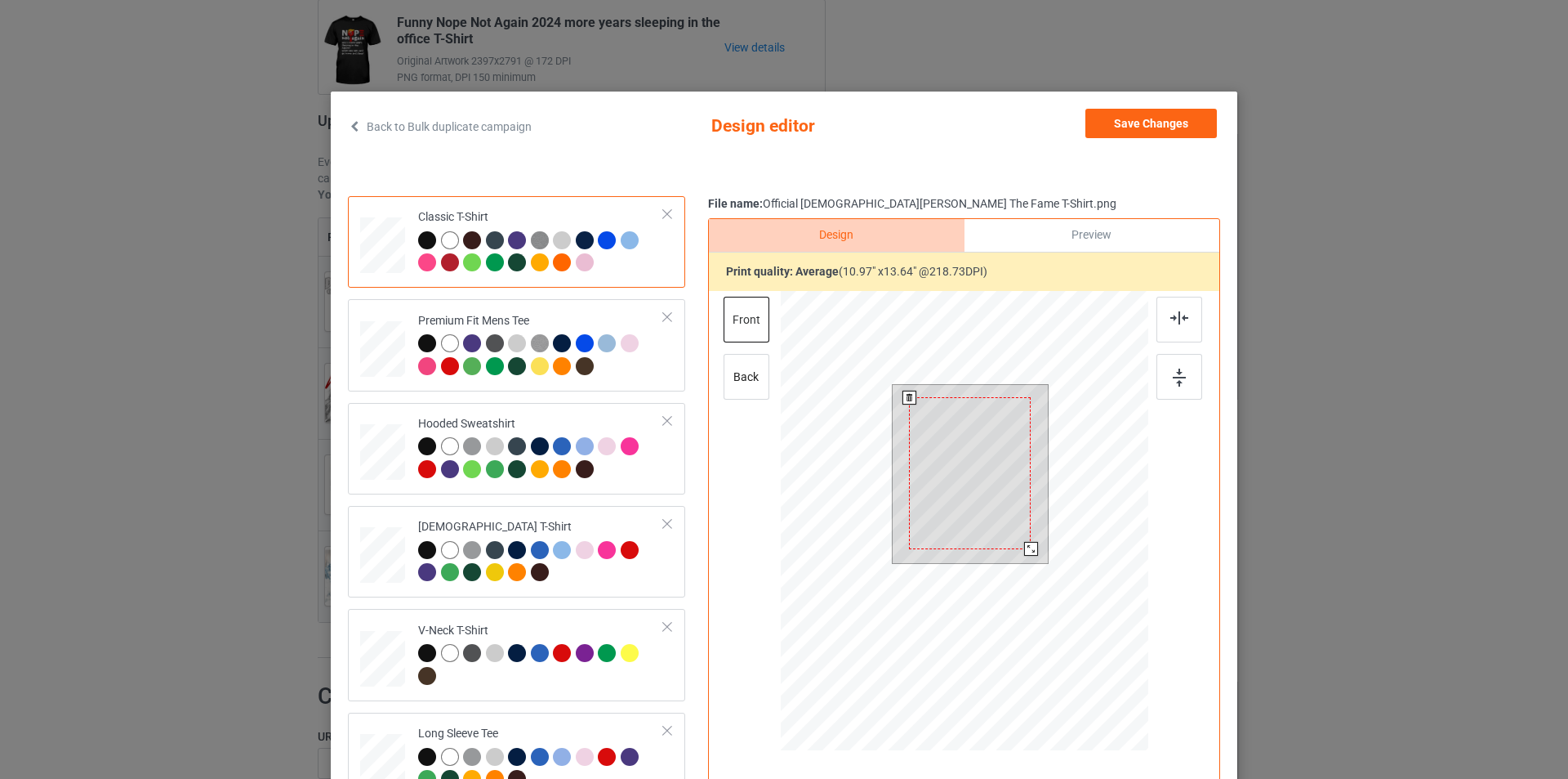
click at [1025, 550] on div at bounding box center [1032, 549] width 14 height 14
click at [1024, 545] on div at bounding box center [1031, 548] width 14 height 14
click at [1184, 119] on button "Save Changes" at bounding box center [1151, 123] width 131 height 30
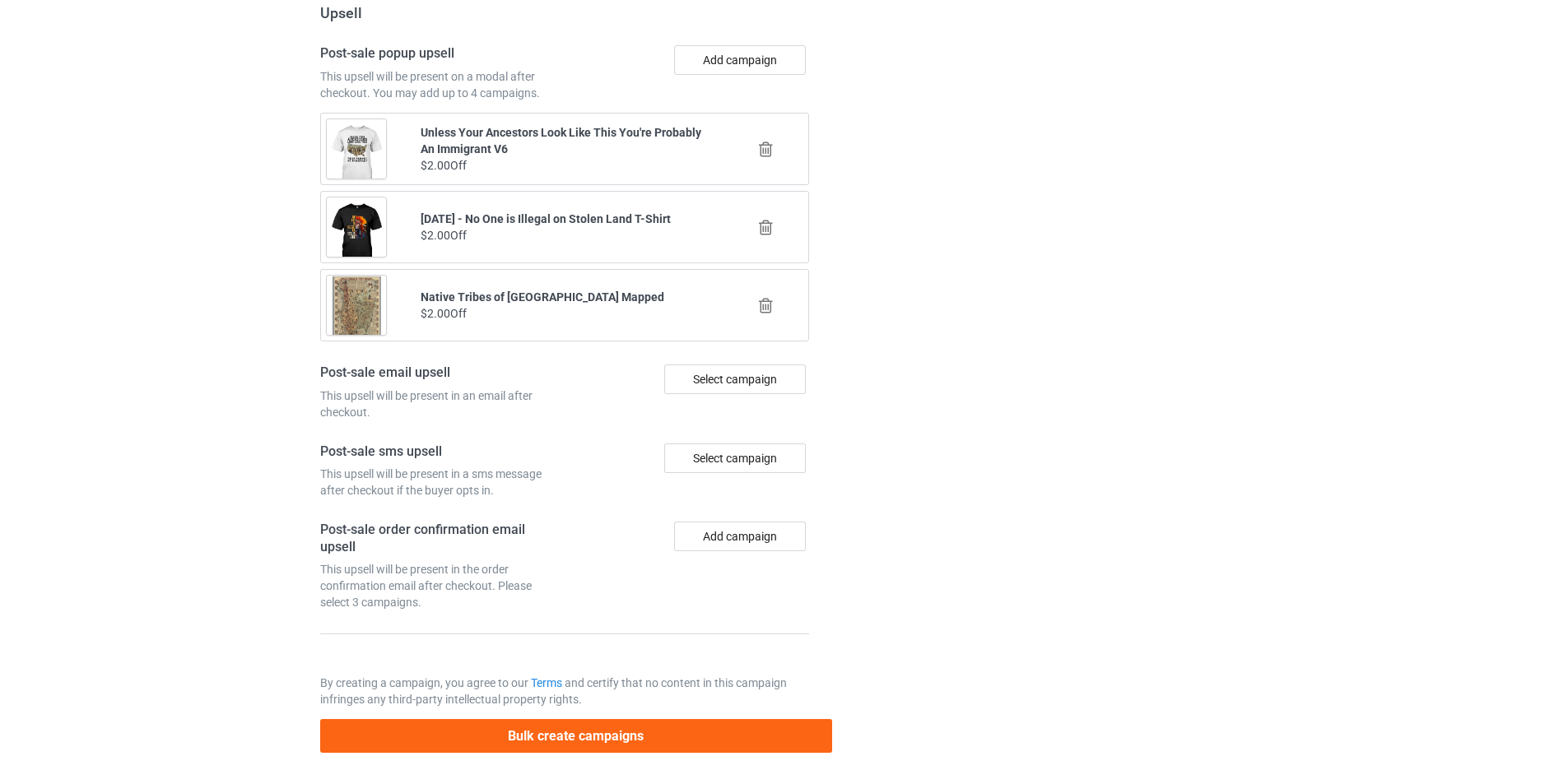
scroll to position [1827, 0]
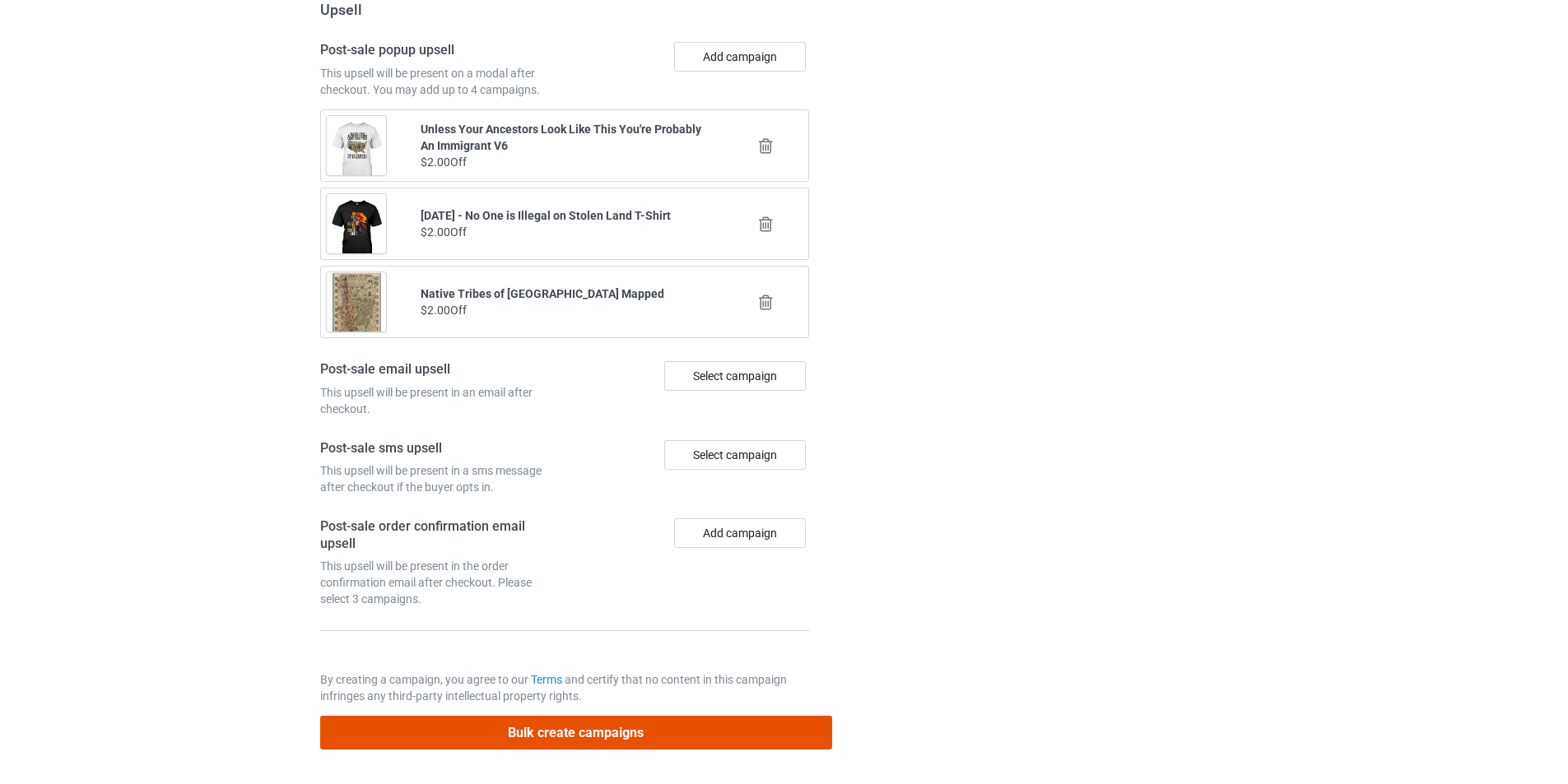
click at [640, 720] on button "Bulk create campaigns" at bounding box center [576, 732] width 512 height 33
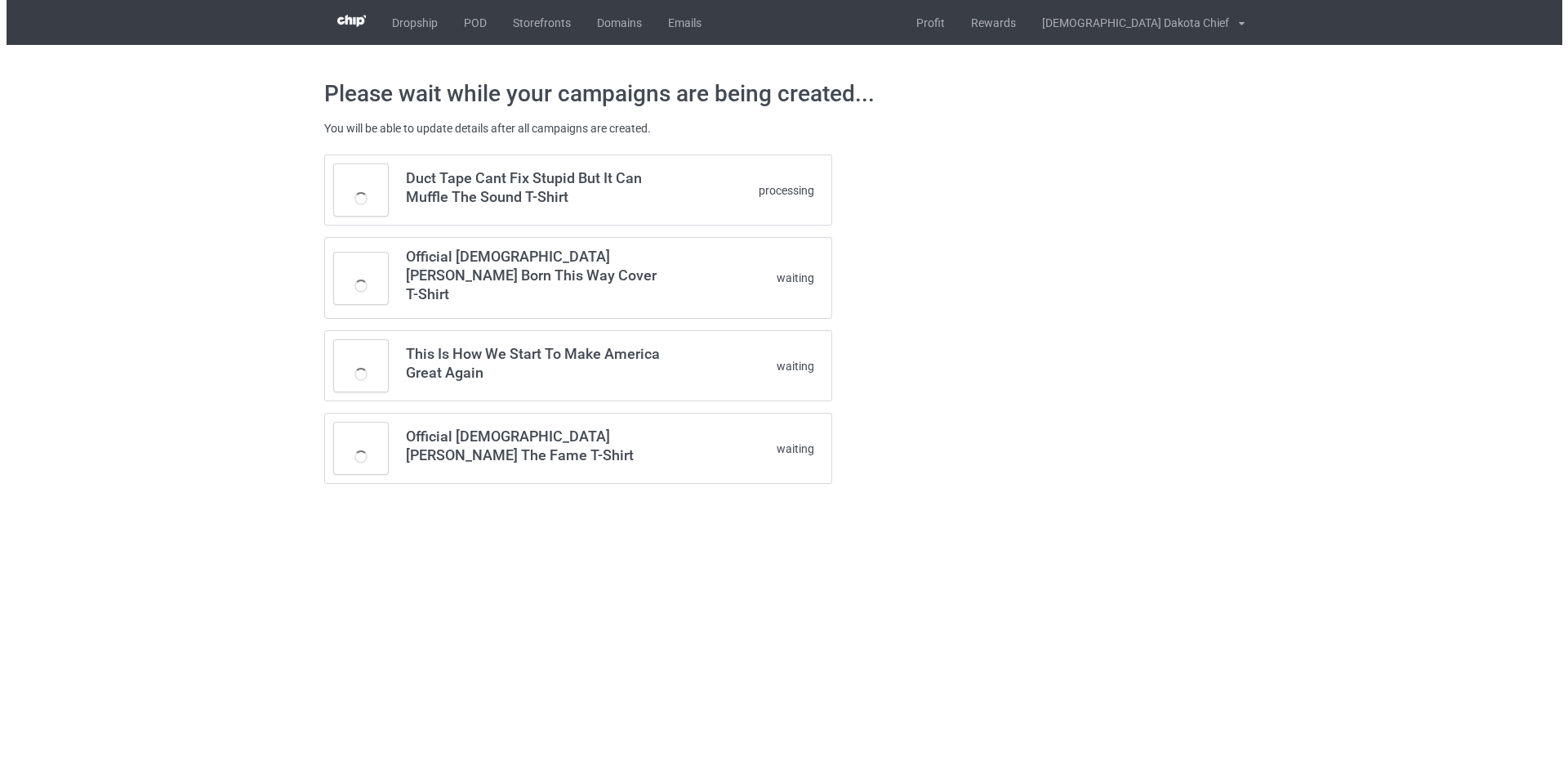
scroll to position [0, 0]
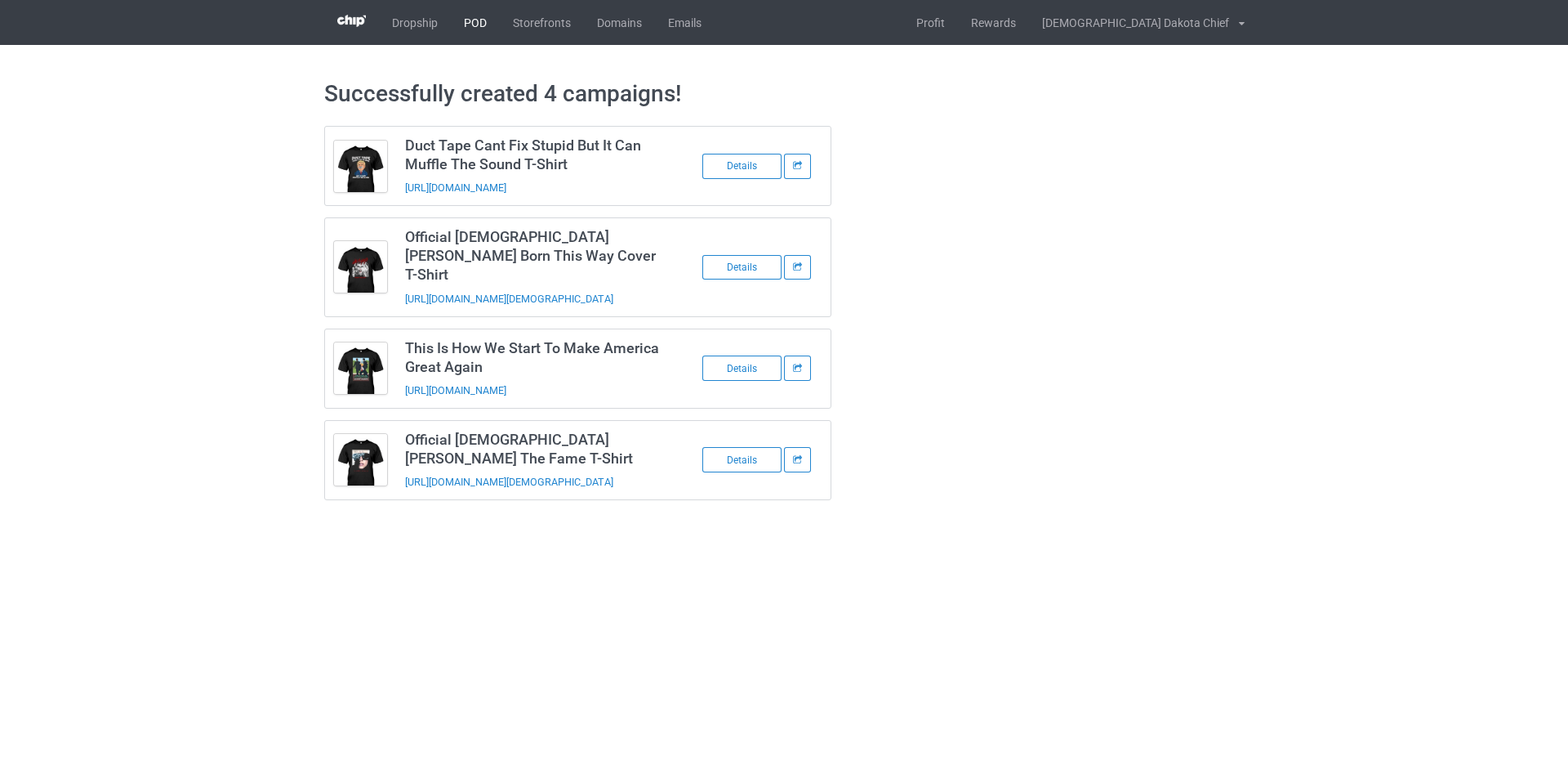
click at [468, 20] on link "POD" at bounding box center [475, 22] width 49 height 45
